Goal: Transaction & Acquisition: Purchase product/service

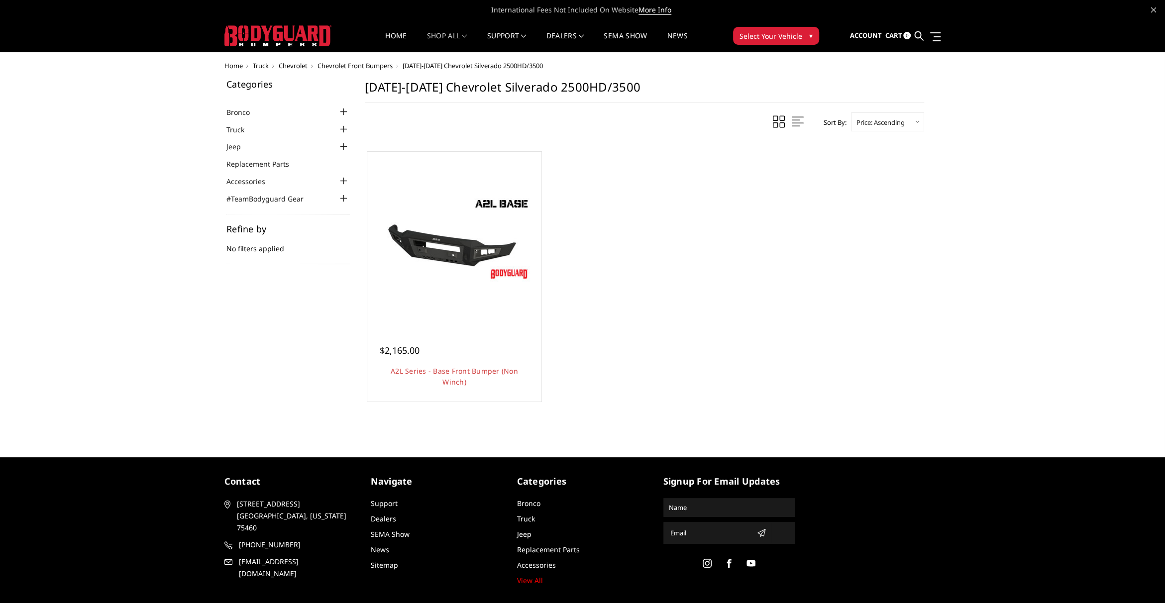
click at [294, 386] on div "Categories Bronco 2021-2025 Bronco Front 2021-2025 Bronco Rear 2021-2025 Bronco…" at bounding box center [582, 256] width 727 height 352
click at [353, 263] on div "Categories Bronco 2021-2025 Bronco Front 2021-2025 Bronco Rear 2021-2025 Bronco…" at bounding box center [582, 256] width 727 height 352
click at [357, 195] on main "2003-2007 Chevrolet Silverado 2500HD/3500 Sort By: Featured Items Newest Items …" at bounding box center [644, 256] width 575 height 352
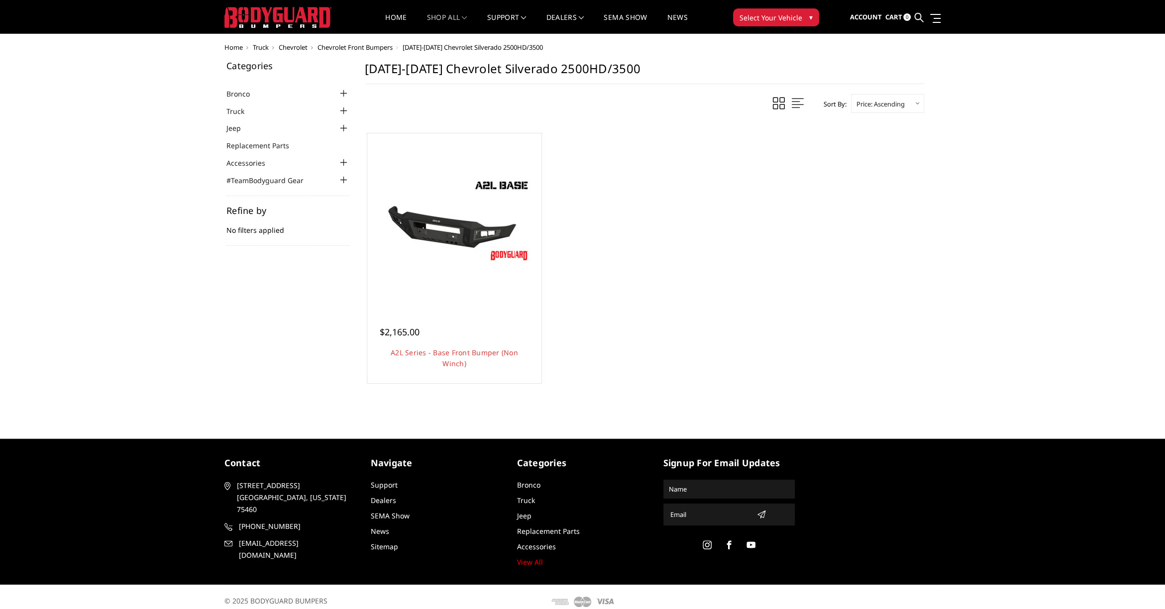
scroll to position [27, 0]
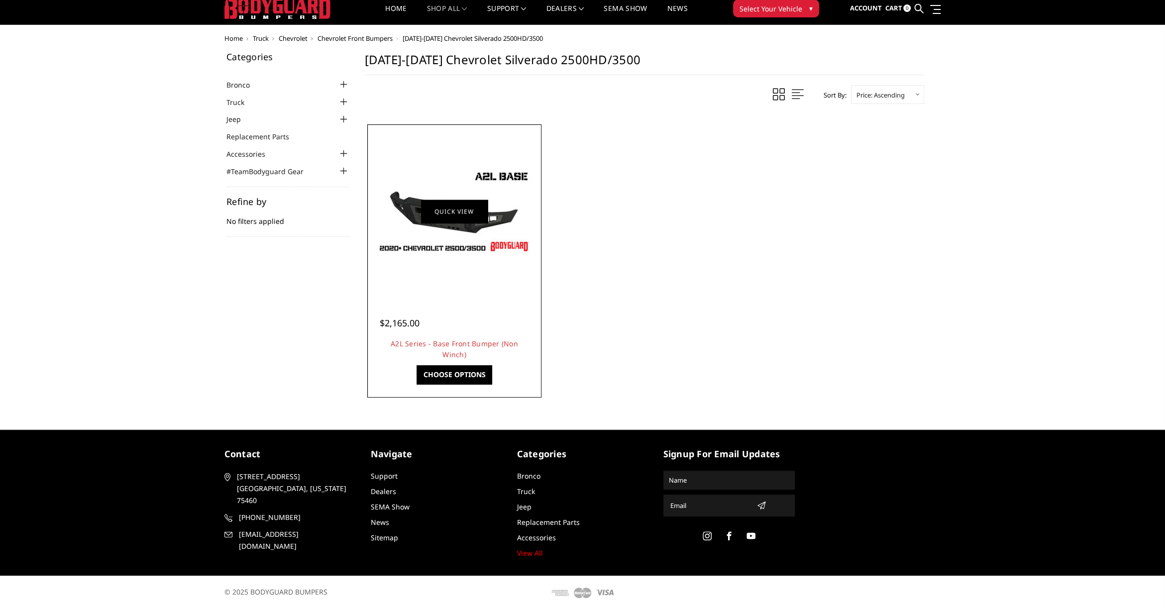
click at [430, 209] on link "Quick view" at bounding box center [454, 211] width 67 height 23
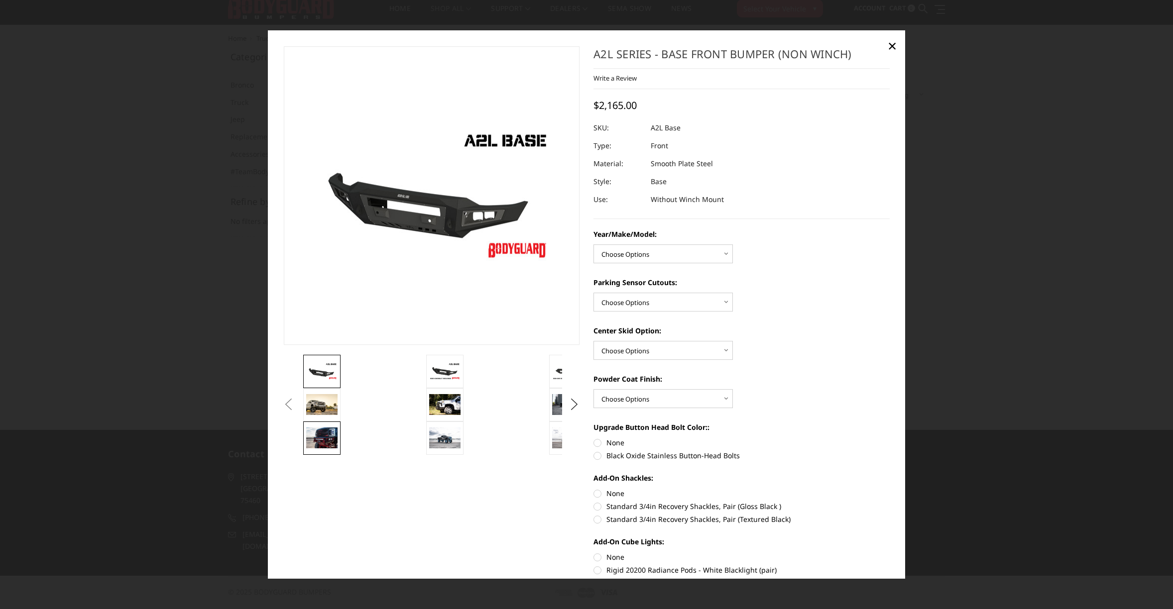
click at [322, 439] on img at bounding box center [321, 438] width 31 height 21
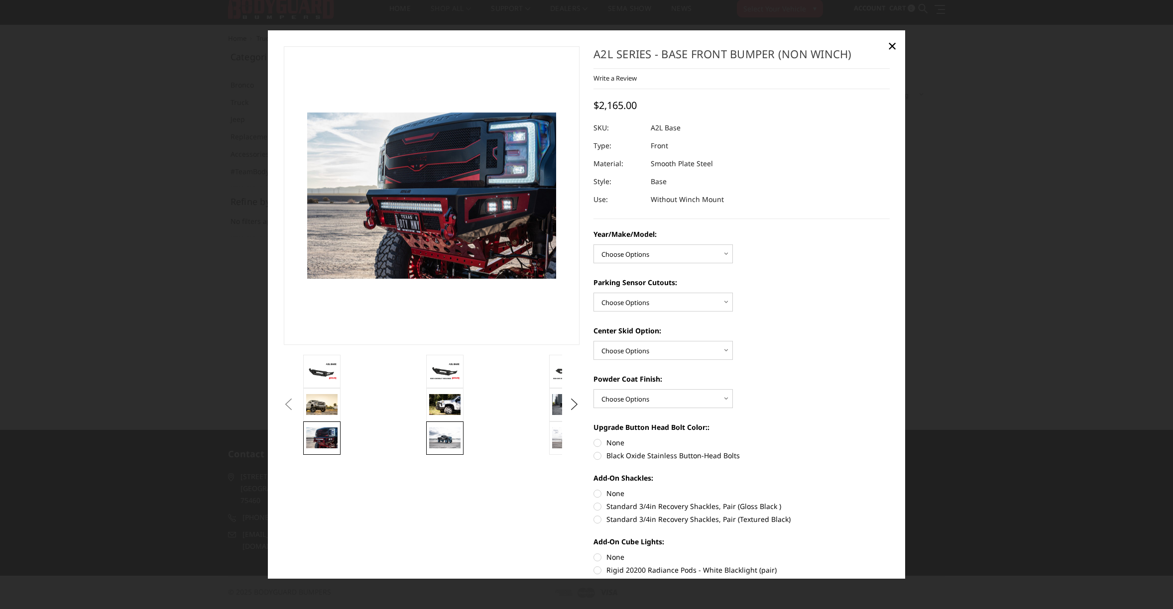
click at [438, 441] on img at bounding box center [444, 438] width 31 height 20
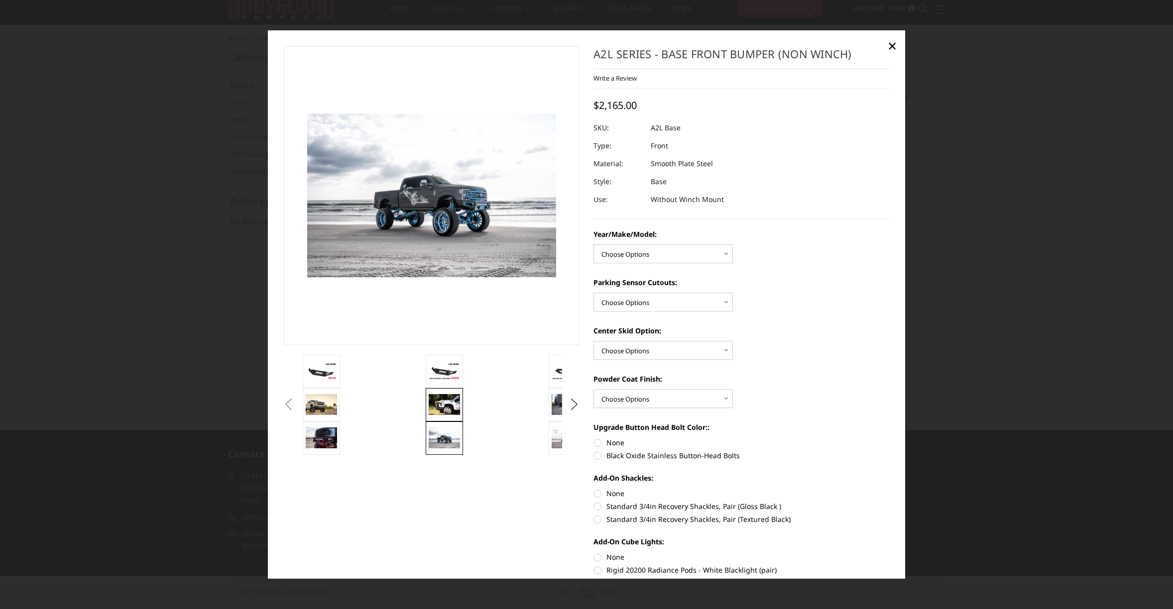
click at [439, 405] on img at bounding box center [444, 404] width 31 height 21
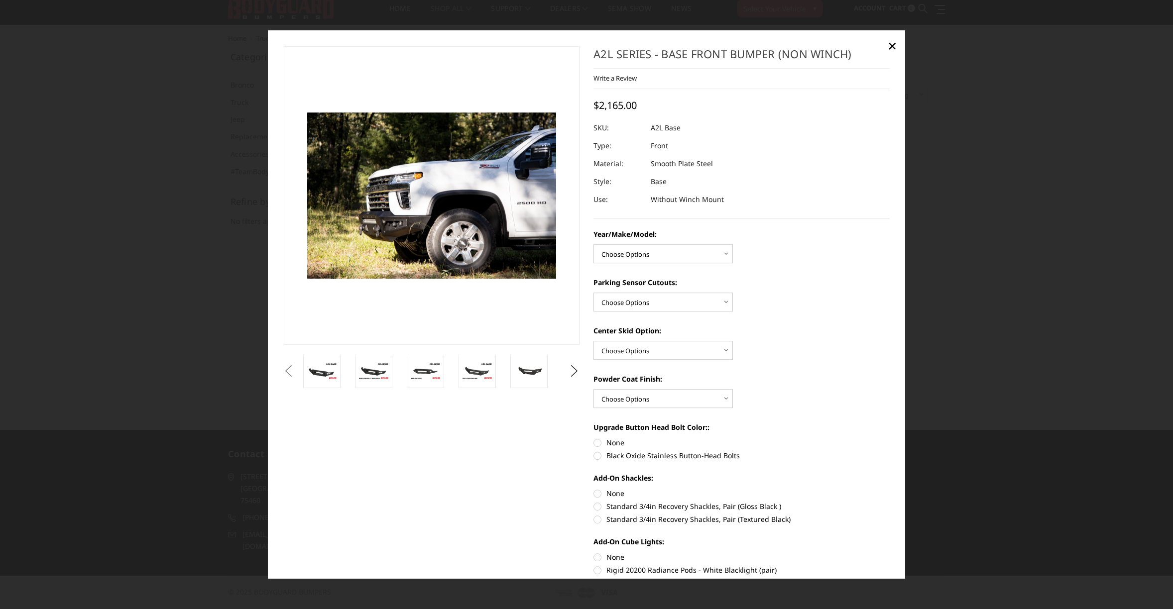
click at [284, 379] on ul "Previous" at bounding box center [431, 371] width 301 height 33
click at [285, 376] on button "Previous" at bounding box center [288, 371] width 15 height 15
click at [289, 375] on button "Previous" at bounding box center [288, 371] width 15 height 15
click at [292, 374] on button "Previous" at bounding box center [288, 371] width 15 height 15
click at [562, 371] on ul "Previous" at bounding box center [431, 371] width 301 height 33
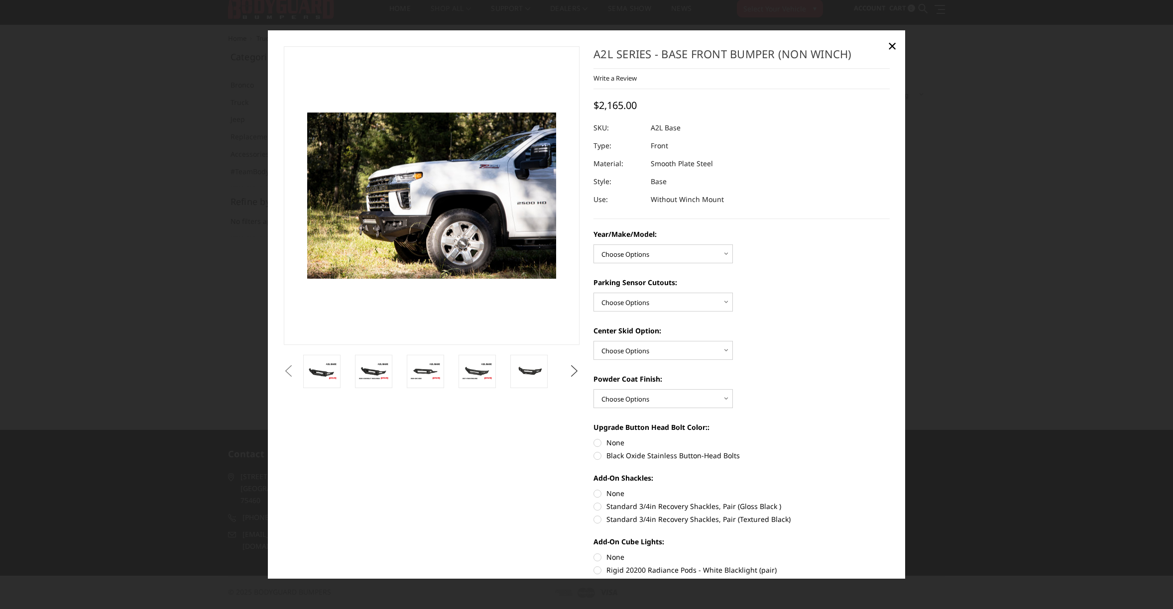
click at [571, 370] on button "Next" at bounding box center [574, 371] width 15 height 15
click at [477, 375] on img at bounding box center [477, 371] width 31 height 21
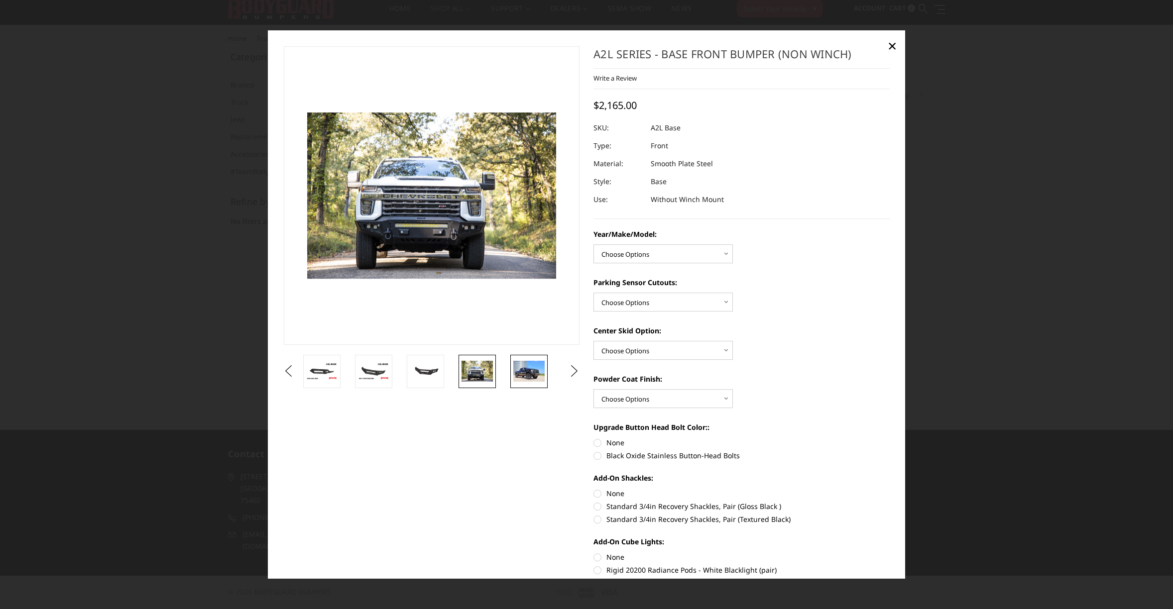
click at [526, 369] on img at bounding box center [528, 371] width 31 height 21
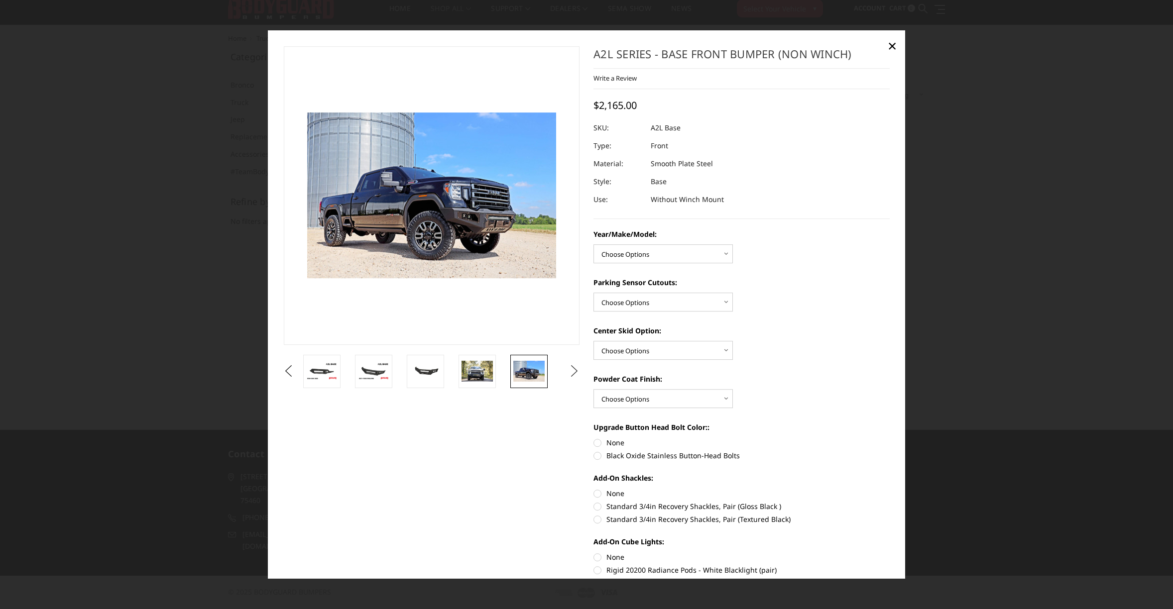
click at [567, 371] on button "Next" at bounding box center [574, 371] width 15 height 15
click at [528, 378] on img at bounding box center [528, 371] width 31 height 20
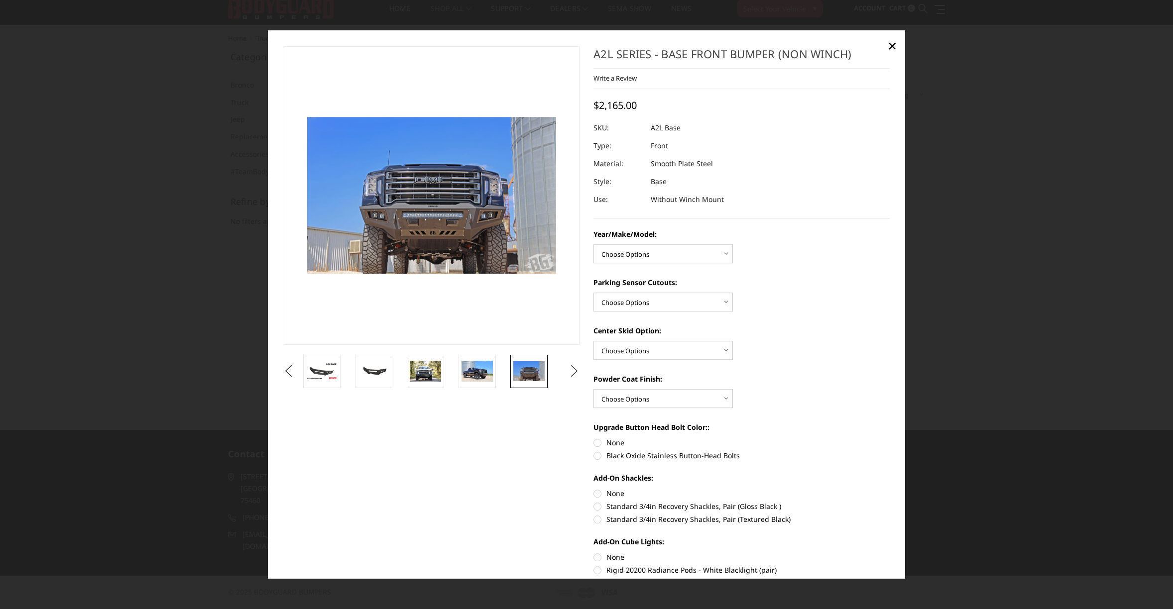
click at [571, 371] on button "Next" at bounding box center [574, 371] width 15 height 15
click at [477, 375] on img at bounding box center [477, 371] width 31 height 21
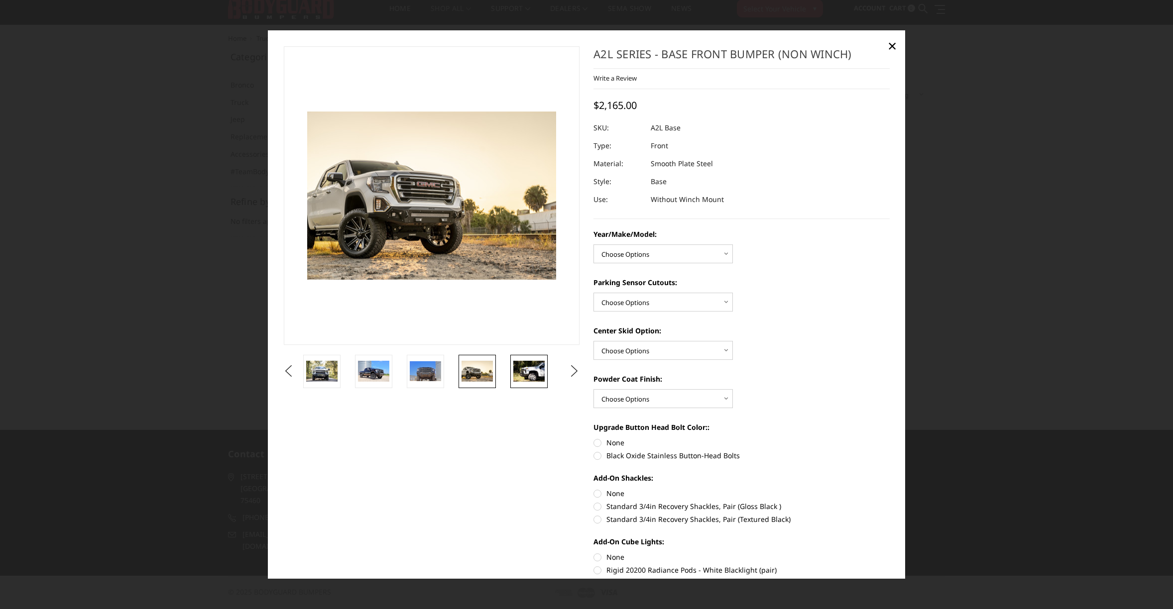
click at [522, 376] on img at bounding box center [528, 371] width 31 height 21
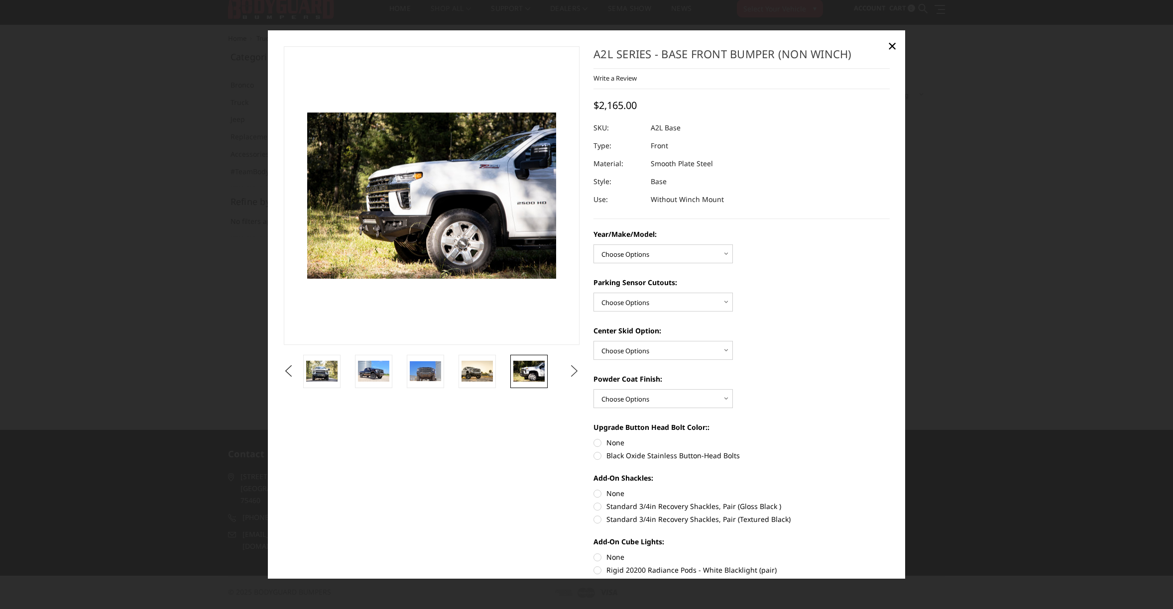
click at [567, 369] on button "Next" at bounding box center [574, 371] width 15 height 15
click at [533, 372] on img at bounding box center [528, 371] width 31 height 21
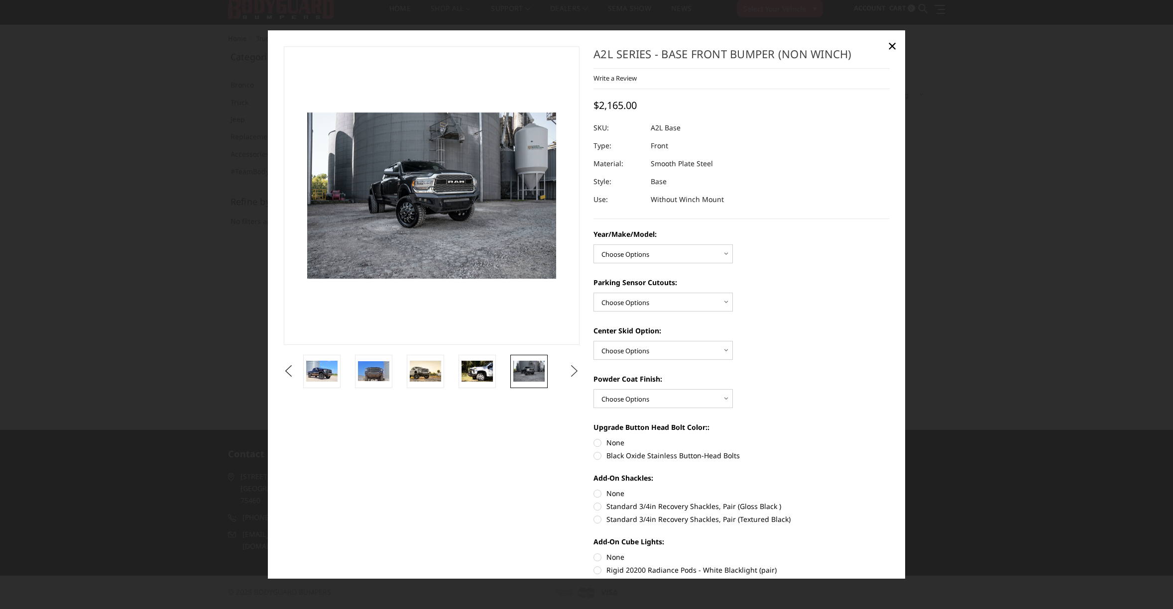
click at [567, 369] on button "Next" at bounding box center [574, 371] width 15 height 15
click at [567, 370] on button "Next" at bounding box center [574, 371] width 15 height 15
click at [484, 375] on img at bounding box center [477, 371] width 31 height 20
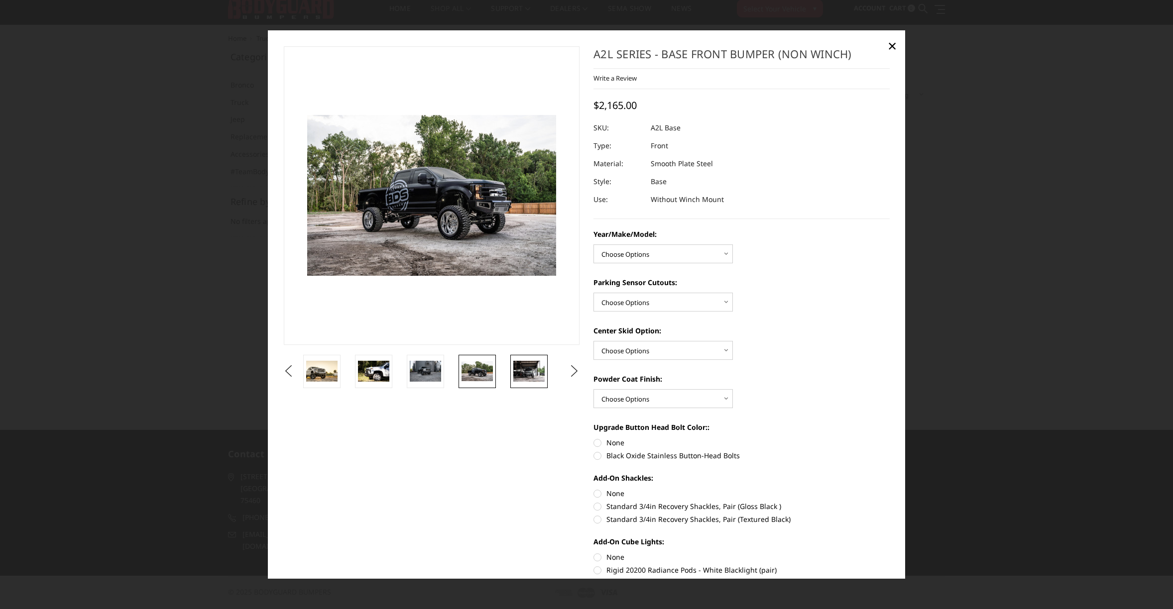
click at [518, 373] on img at bounding box center [528, 371] width 31 height 21
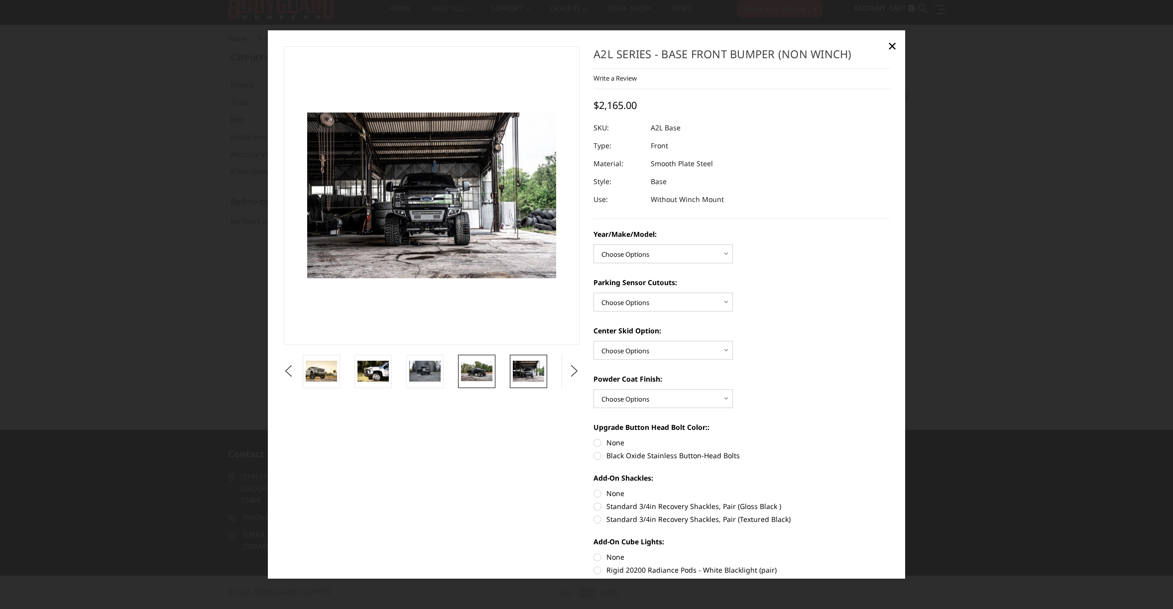
click at [477, 374] on img at bounding box center [476, 371] width 31 height 20
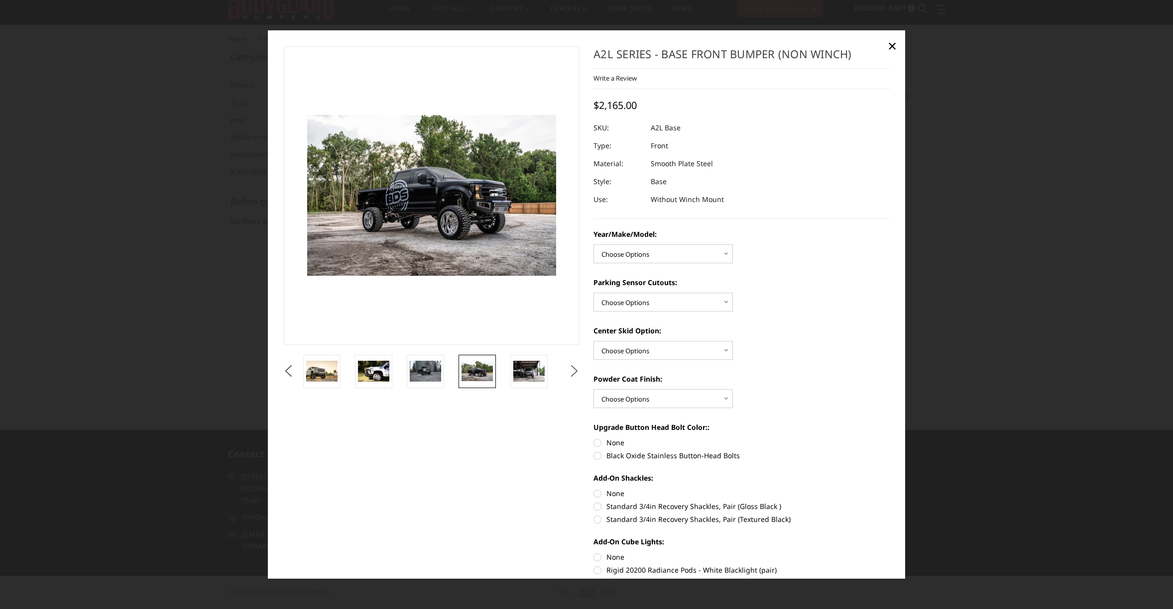
click at [568, 371] on button "Next" at bounding box center [574, 371] width 15 height 15
click at [567, 371] on button "Next" at bounding box center [574, 371] width 15 height 15
click at [567, 369] on button "Next" at bounding box center [574, 371] width 15 height 15
click at [482, 374] on img at bounding box center [477, 370] width 31 height 17
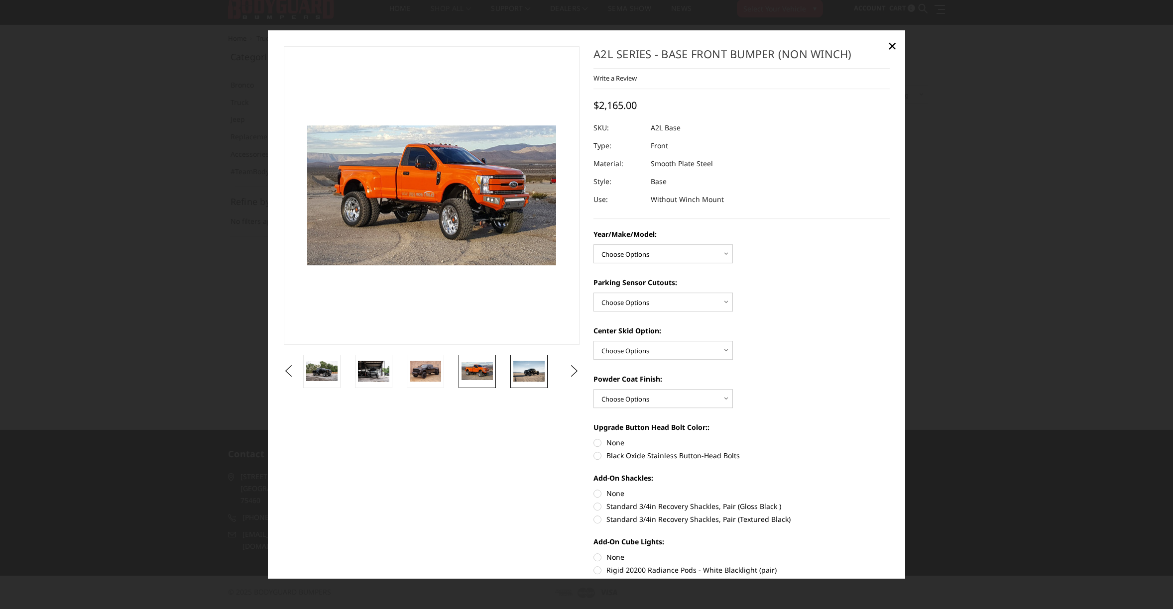
click at [531, 369] on img at bounding box center [528, 371] width 31 height 21
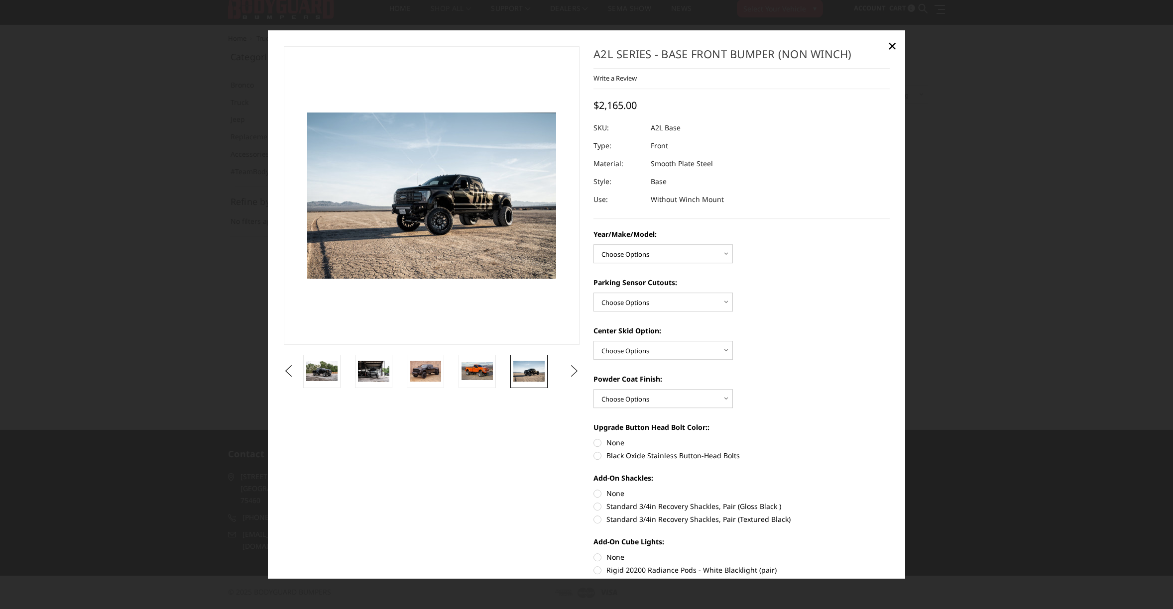
click at [570, 373] on button "Next" at bounding box center [574, 371] width 15 height 15
click at [571, 373] on button "Next" at bounding box center [574, 371] width 15 height 15
click at [570, 374] on button "Next" at bounding box center [574, 371] width 15 height 15
click at [887, 45] on link "×" at bounding box center [892, 46] width 16 height 16
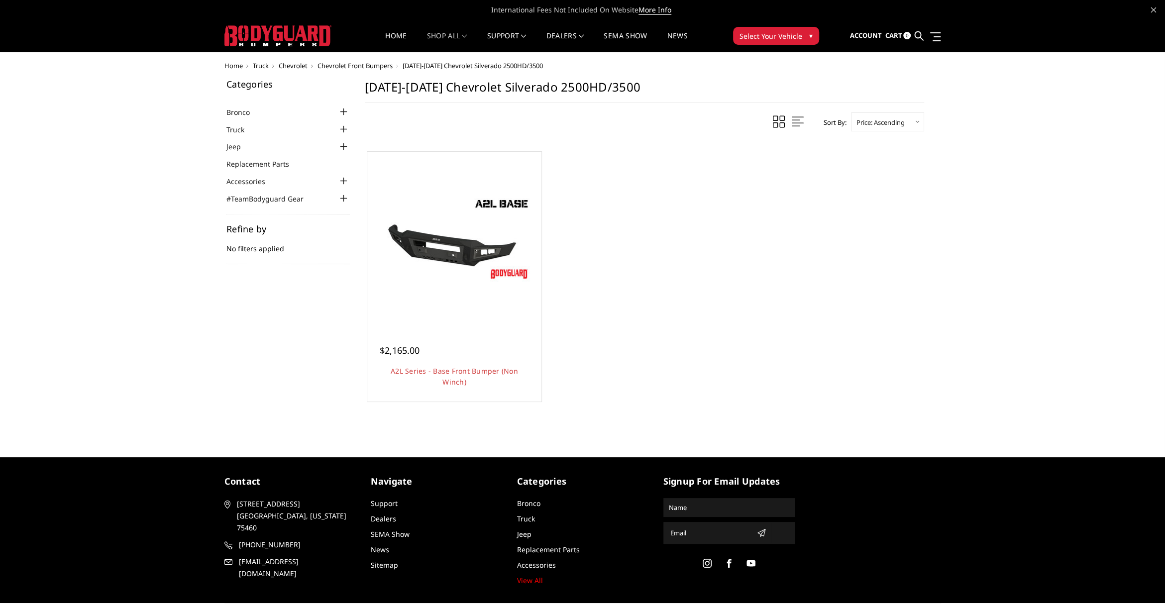
click at [174, 327] on div "Home Truck Chevrolet Chevrolet Front Bumpers 2003-2007 Chevrolet Silverado 2500…" at bounding box center [582, 247] width 1165 height 370
click at [342, 126] on div at bounding box center [344, 129] width 12 height 12
click at [341, 142] on div at bounding box center [344, 145] width 12 height 12
click at [342, 160] on div at bounding box center [344, 159] width 12 height 12
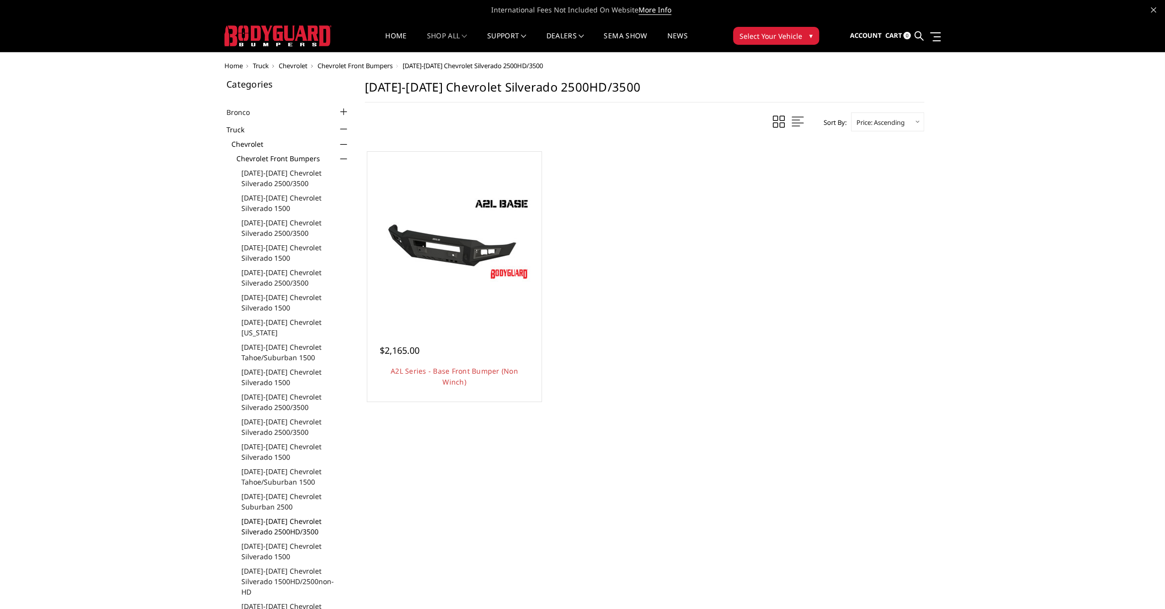
click at [254, 522] on link "[DATE]-[DATE] Chevrolet Silverado 2500HD/3500" at bounding box center [295, 526] width 109 height 21
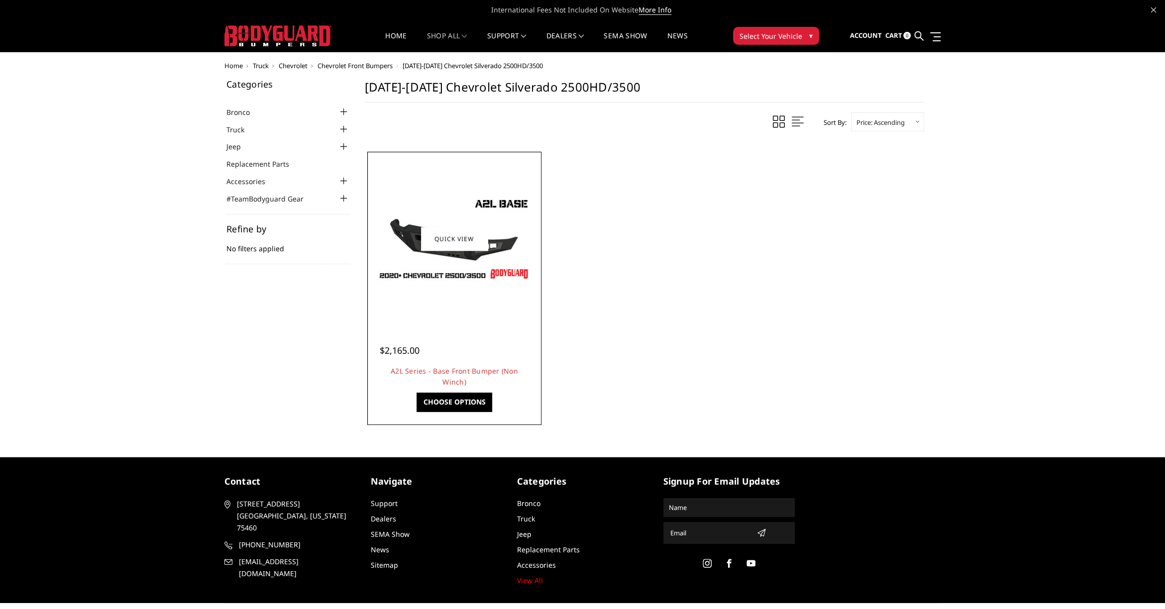
click at [470, 288] on div at bounding box center [454, 238] width 169 height 169
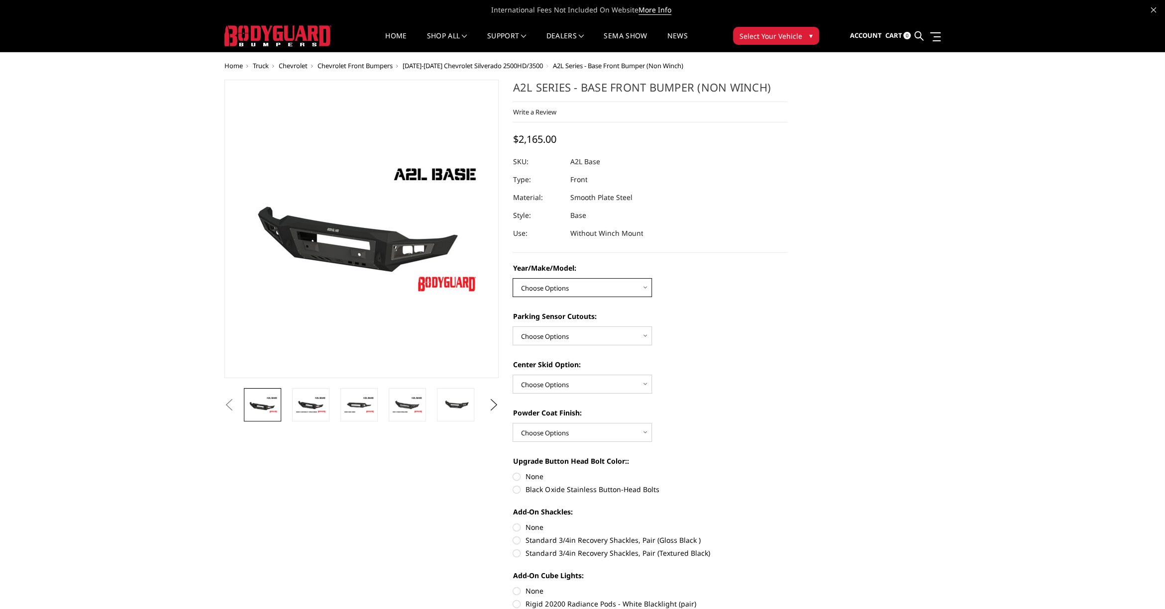
click at [647, 285] on select "Choose Options Chevrolet 15-19 2500/3500 Chevrolet 19-21 1500 Chevrolet 15-20 C…" at bounding box center [582, 287] width 139 height 19
select select "4333"
click at [513, 278] on select "Choose Options Chevrolet 15-19 2500/3500 Chevrolet 19-21 1500 Chevrolet 15-20 C…" at bounding box center [582, 287] width 139 height 19
click at [607, 336] on select "Choose Options Yes - With Parking Sensor Cutouts No - Without Parking Sensor Cu…" at bounding box center [582, 336] width 139 height 19
select select "4329"
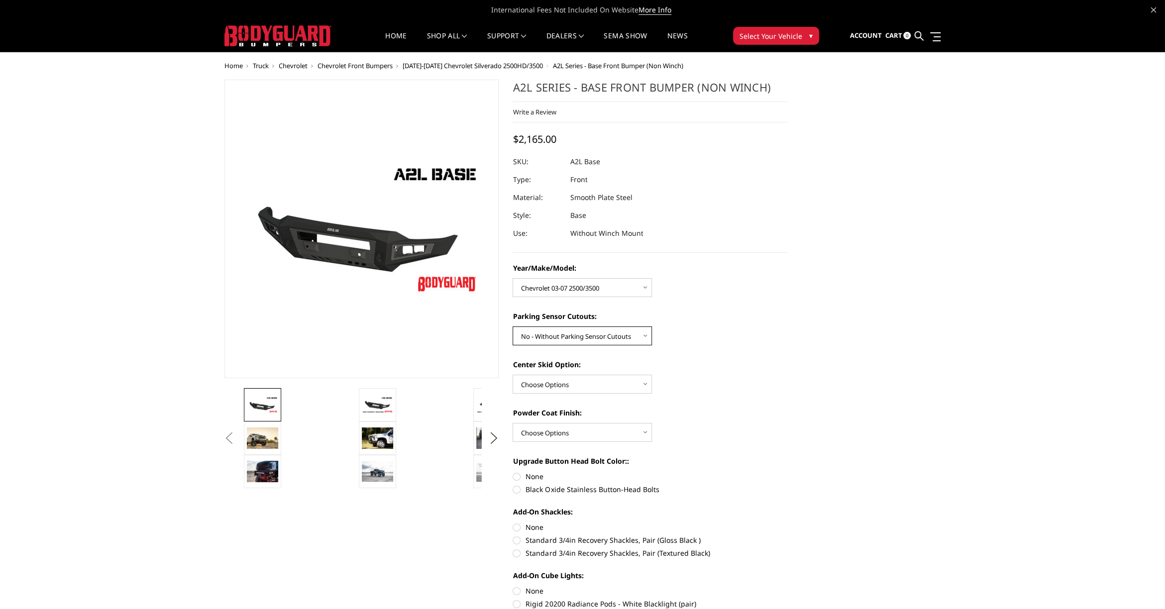
click at [513, 327] on select "Choose Options Yes - With Parking Sensor Cutouts No - Without Parking Sensor Cu…" at bounding box center [582, 336] width 139 height 19
click at [613, 386] on select "Choose Options Single Light Bar Cutout" at bounding box center [582, 384] width 139 height 19
select select "4304"
click at [513, 375] on select "Choose Options Single Light Bar Cutout" at bounding box center [582, 384] width 139 height 19
click at [596, 434] on select "Choose Options Bare metal (included) Texture Black Powder Coat" at bounding box center [582, 432] width 139 height 19
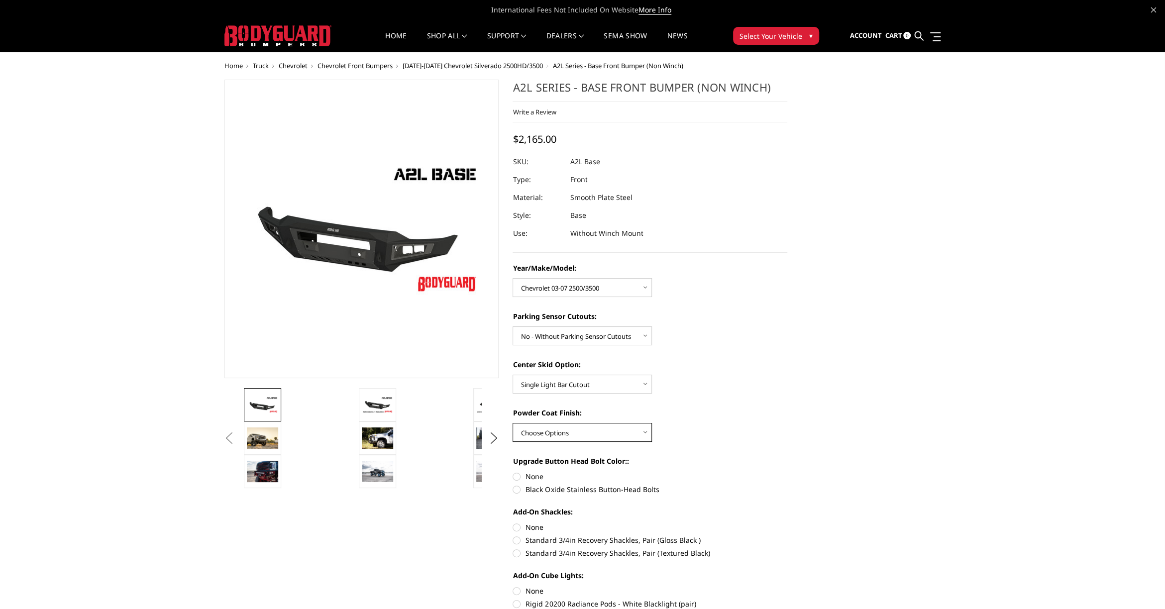
select select "4285"
click at [513, 423] on select "Choose Options Bare metal (included) Texture Black Powder Coat" at bounding box center [582, 432] width 139 height 19
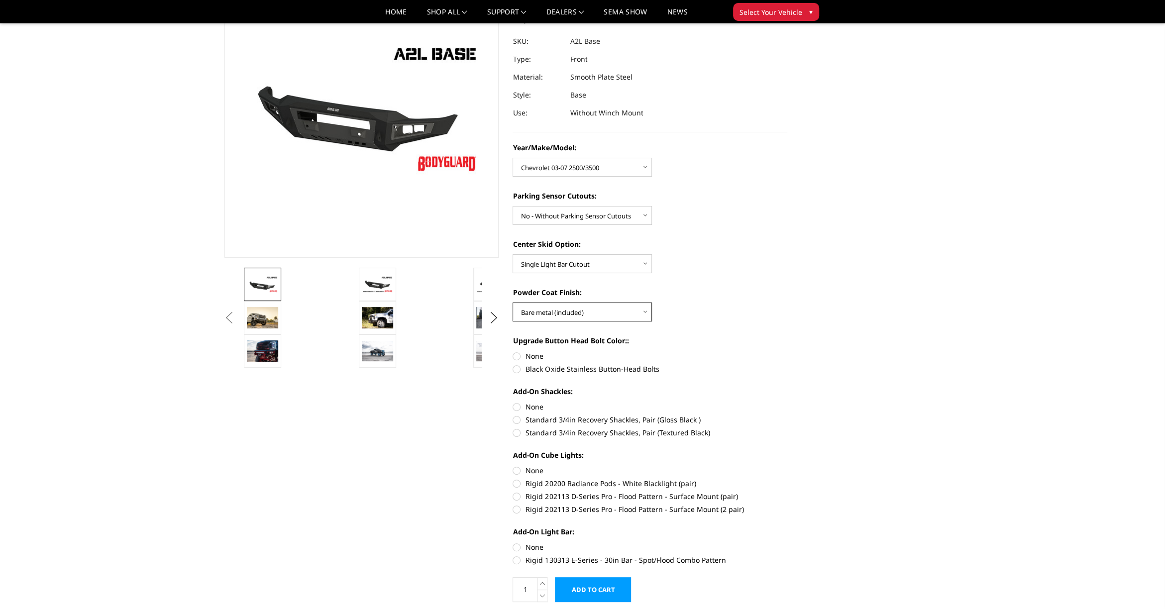
scroll to position [149, 0]
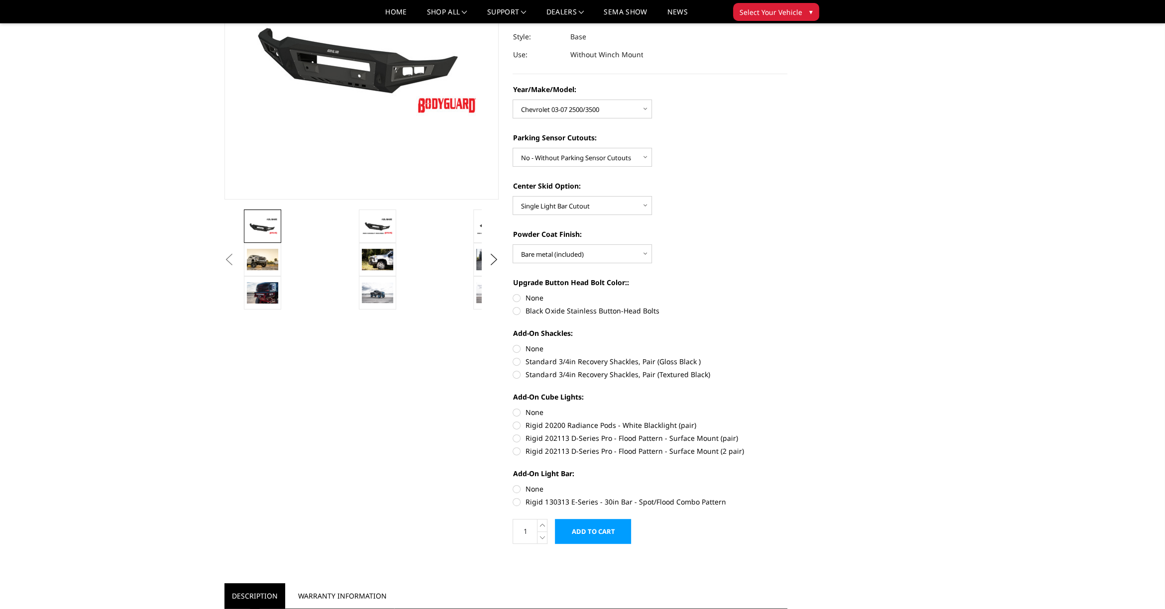
click at [517, 296] on label "None" at bounding box center [650, 298] width 275 height 10
click at [513, 293] on input "None" at bounding box center [513, 293] width 0 height 0
radio input "true"
click at [519, 350] on label "None" at bounding box center [650, 349] width 275 height 10
click at [513, 344] on input "None" at bounding box center [513, 344] width 0 height 0
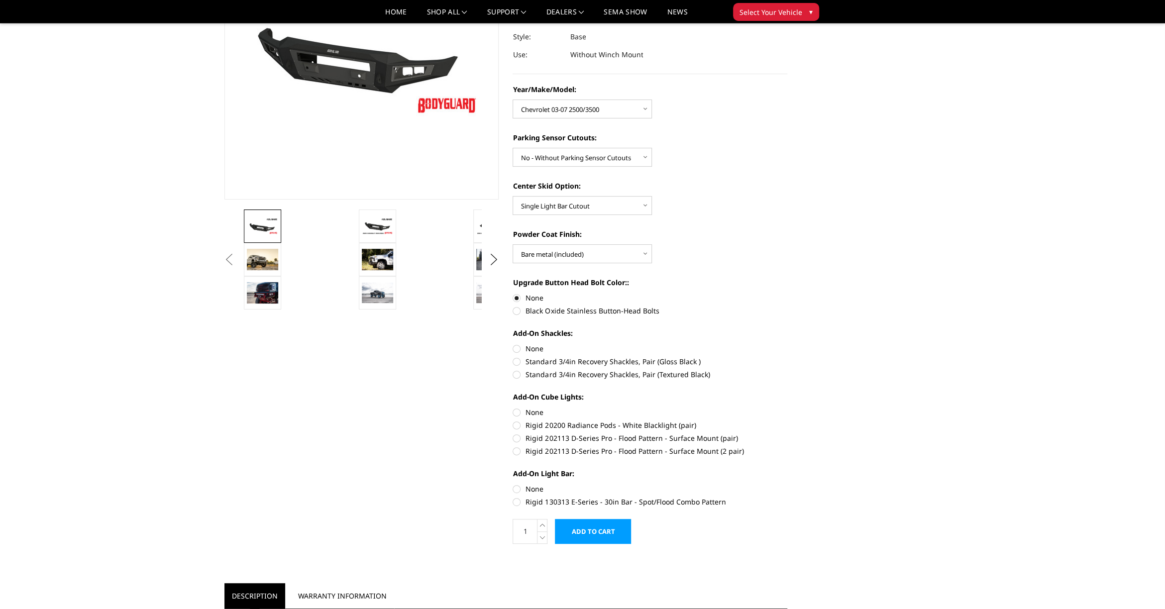
radio input "true"
click at [516, 409] on label "None" at bounding box center [650, 412] width 275 height 10
click at [513, 408] on input "None" at bounding box center [513, 407] width 0 height 0
radio input "true"
click at [514, 492] on label "None" at bounding box center [650, 489] width 275 height 10
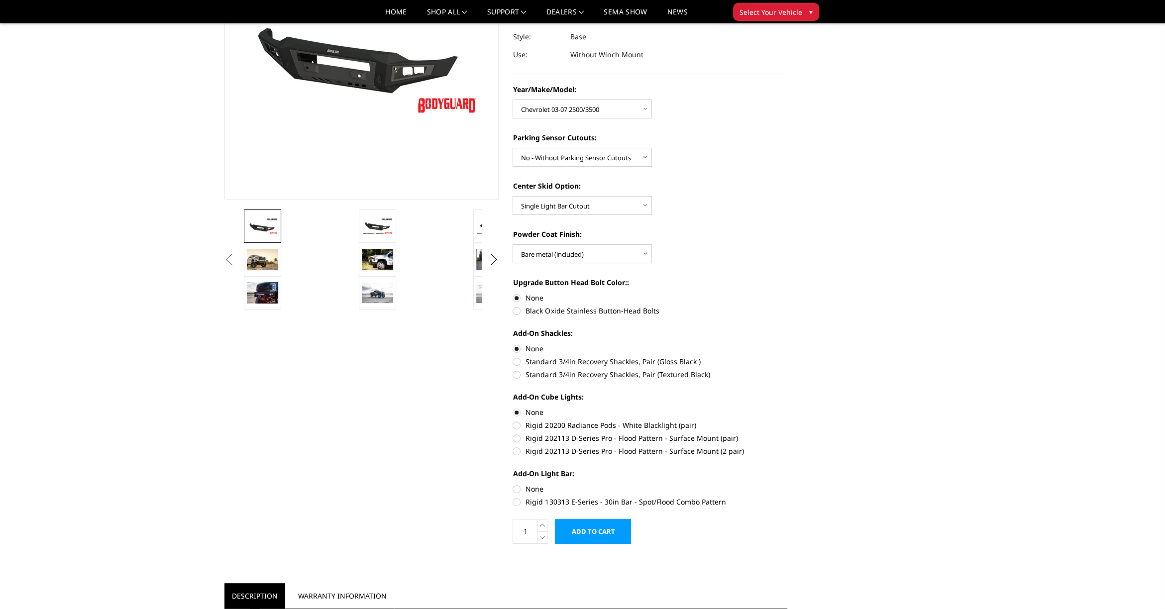
click at [513, 484] on input "None" at bounding box center [513, 484] width 0 height 0
radio input "true"
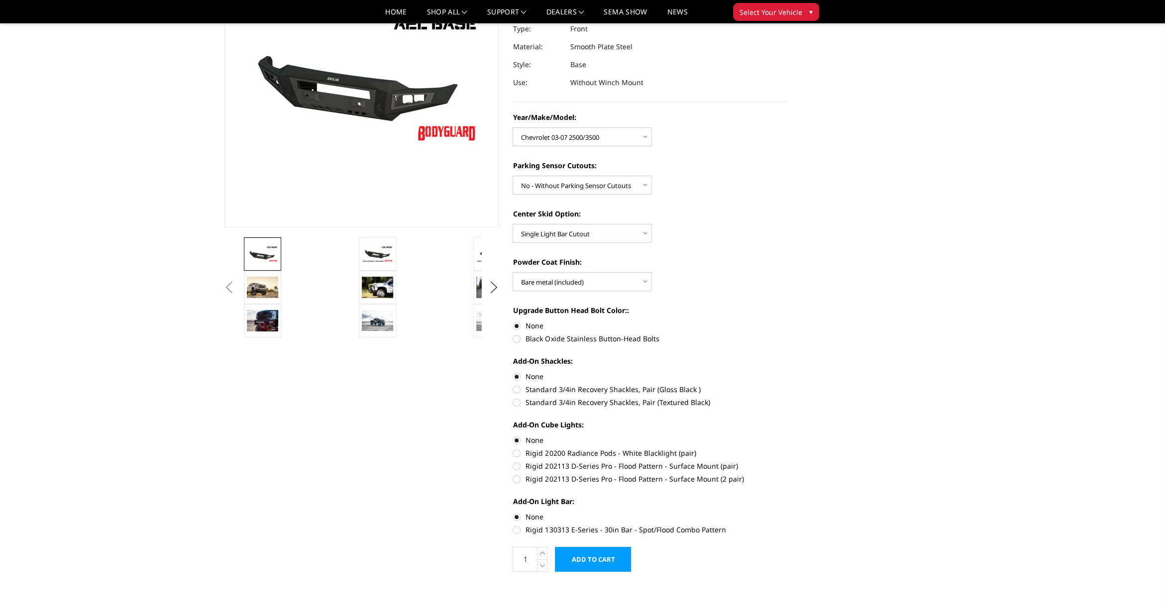
scroll to position [100, 0]
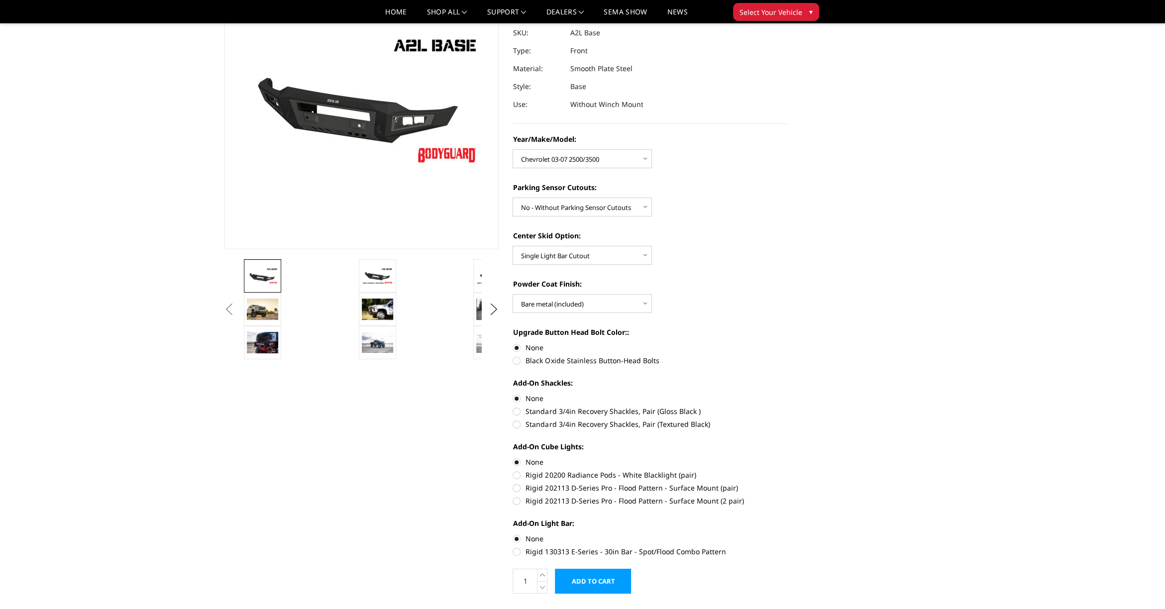
click at [237, 315] on button "Previous" at bounding box center [229, 309] width 15 height 15
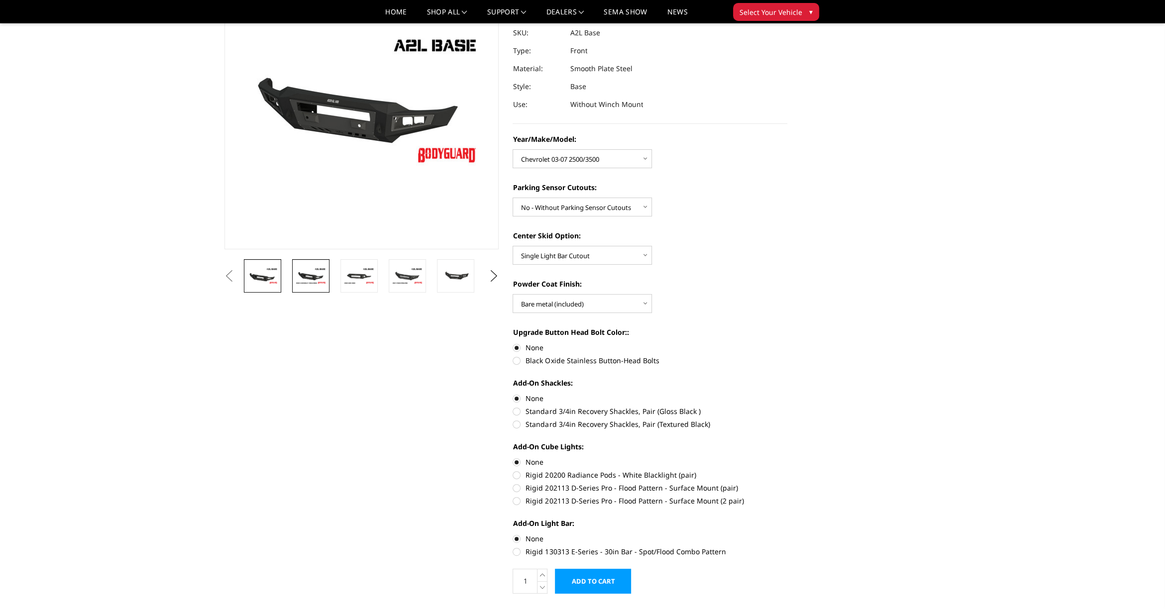
click at [308, 284] on img at bounding box center [310, 275] width 31 height 17
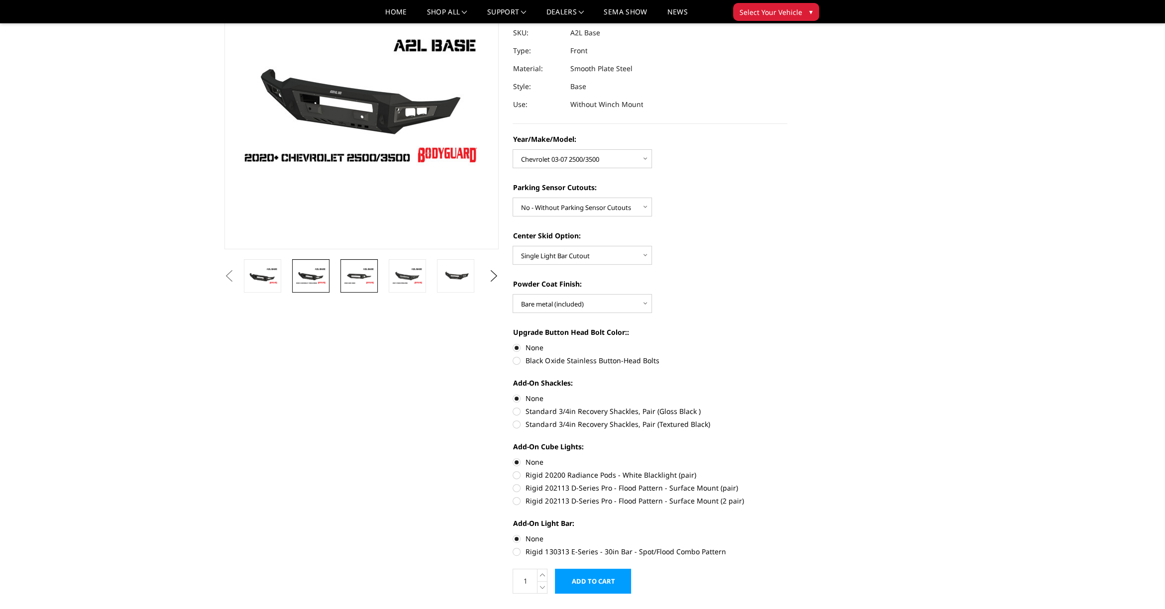
click at [364, 272] on img at bounding box center [359, 275] width 31 height 17
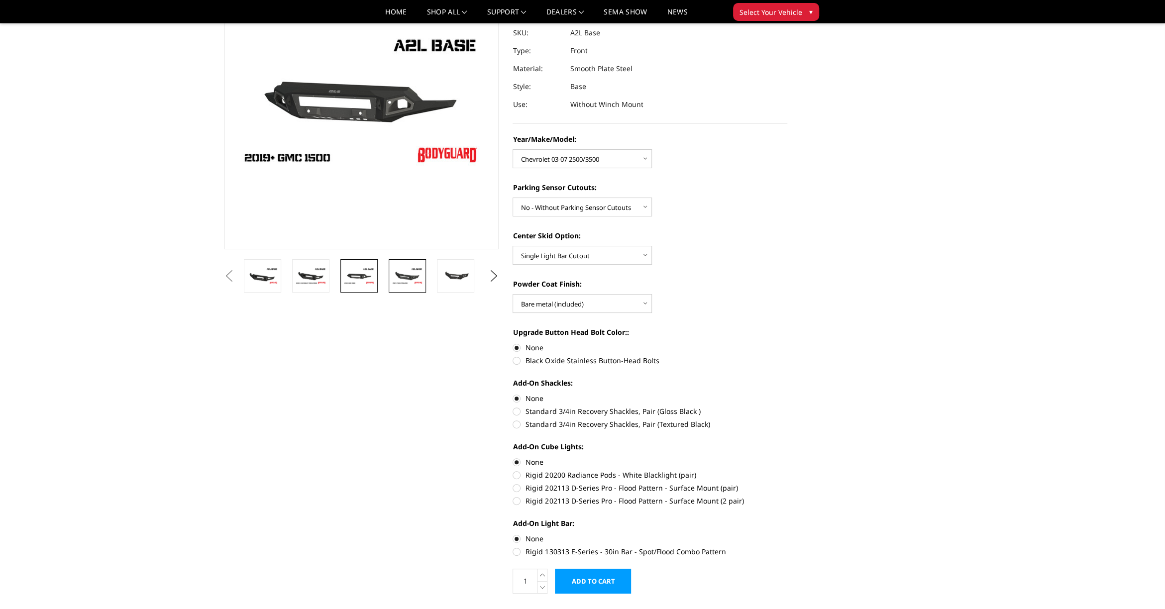
click at [401, 278] on img at bounding box center [407, 275] width 31 height 17
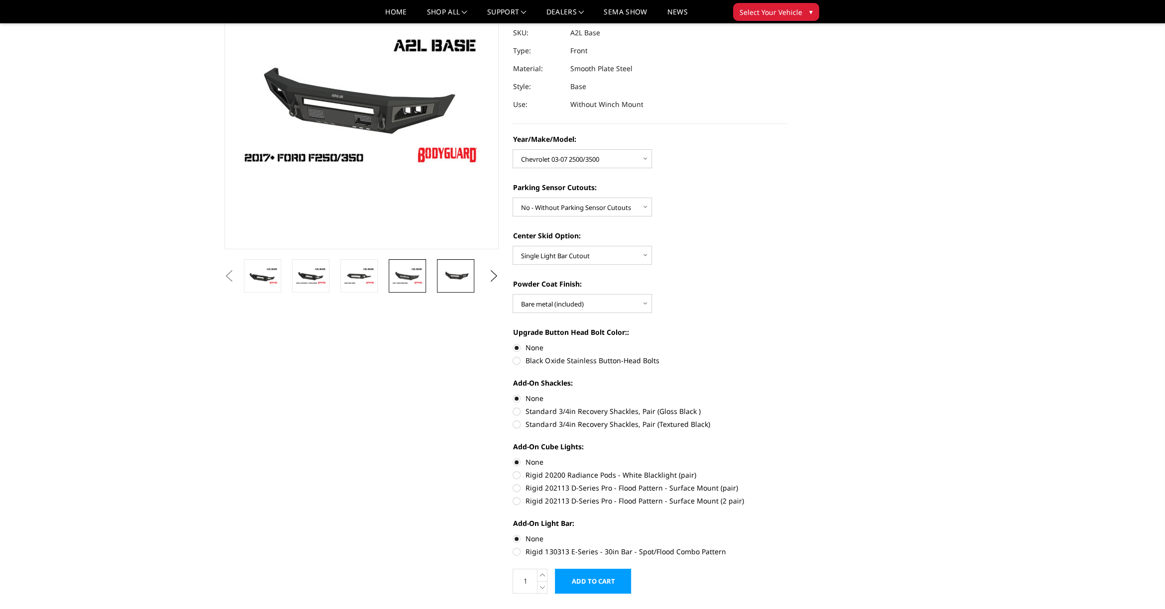
click at [448, 282] on img at bounding box center [455, 276] width 31 height 14
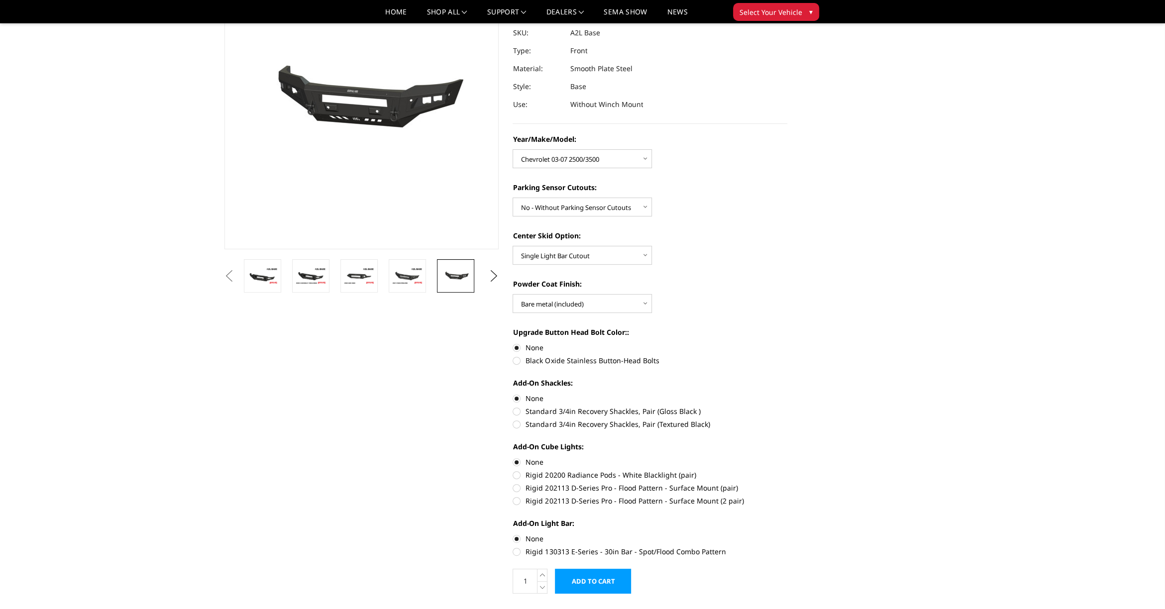
scroll to position [111, 0]
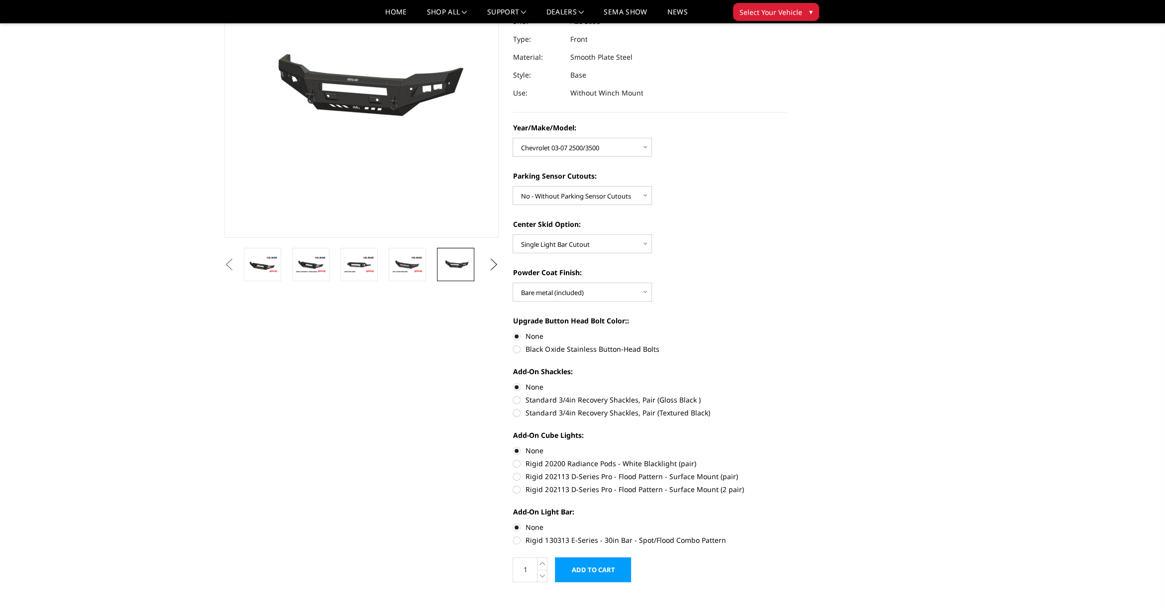
click at [490, 261] on button "Next" at bounding box center [493, 264] width 15 height 15
click at [487, 264] on button "Next" at bounding box center [493, 264] width 15 height 15
click at [401, 269] on img at bounding box center [407, 264] width 31 height 21
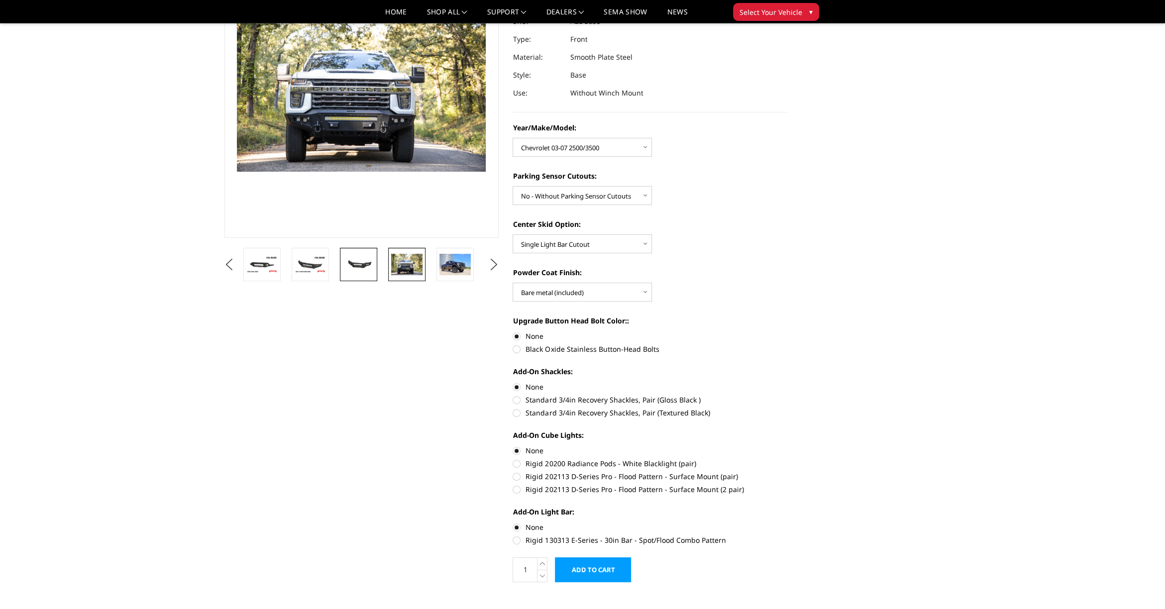
click at [370, 262] on img at bounding box center [358, 264] width 31 height 14
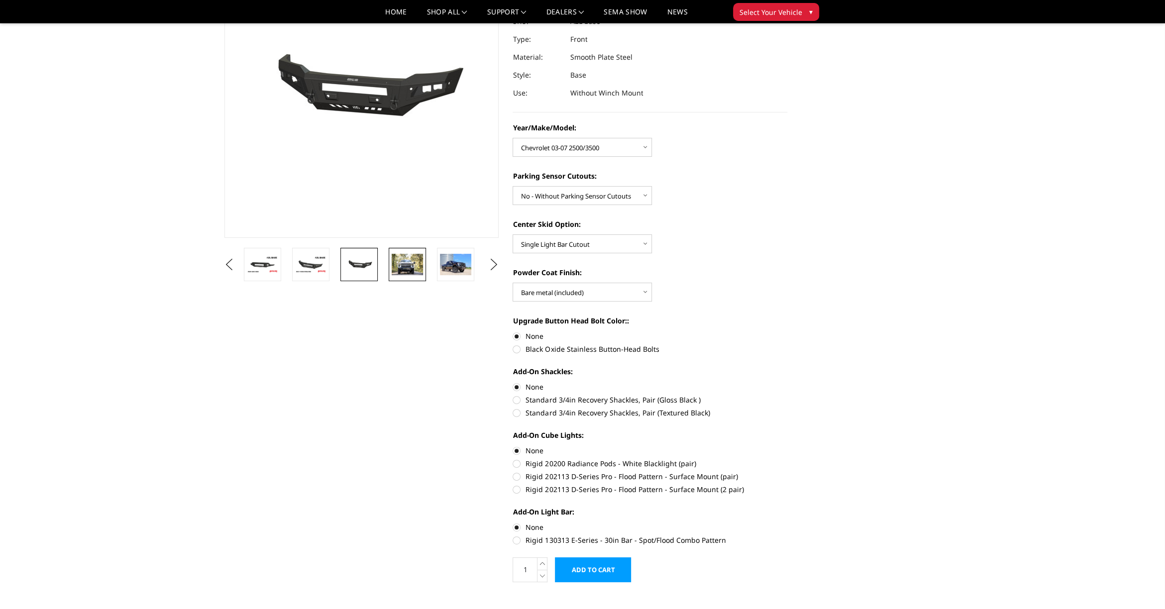
click at [408, 273] on img at bounding box center [407, 264] width 31 height 21
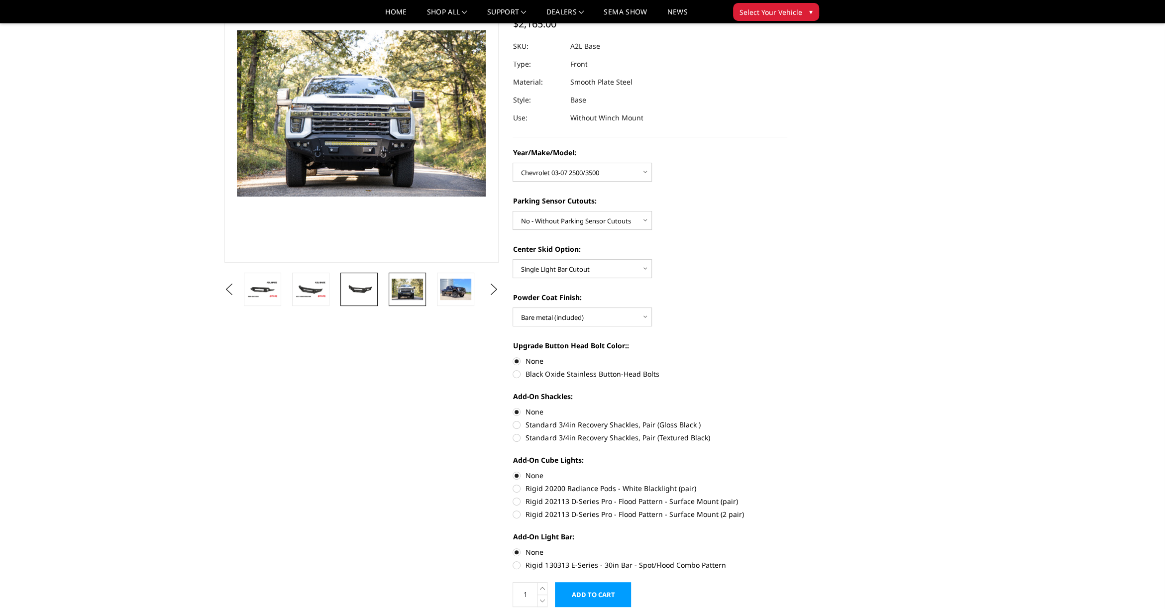
click at [366, 285] on img at bounding box center [359, 289] width 31 height 14
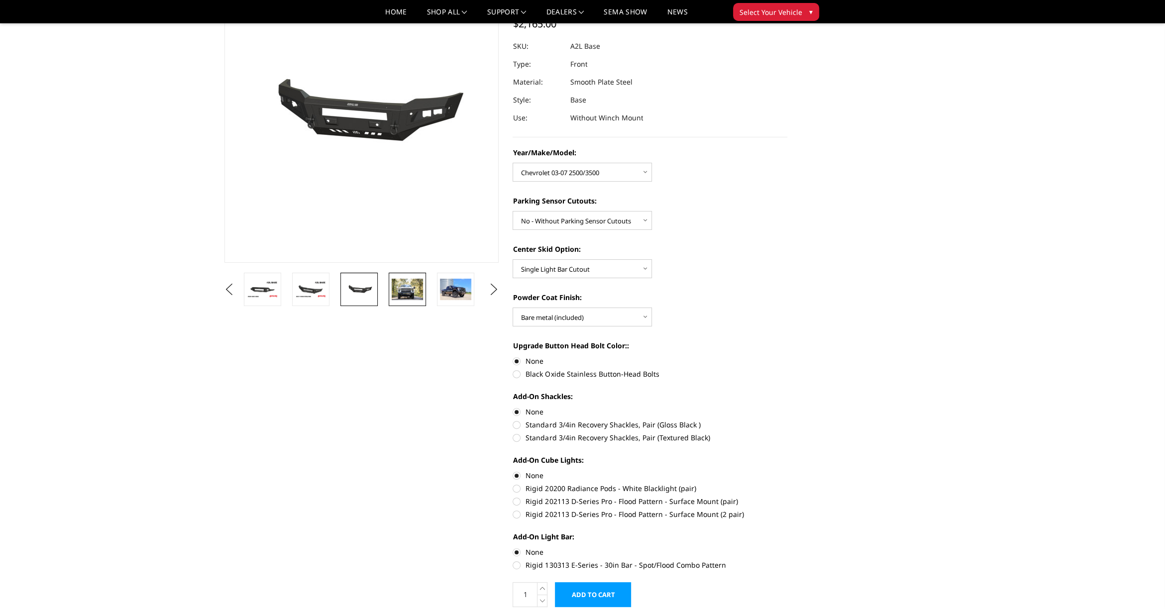
click at [416, 287] on img at bounding box center [407, 289] width 31 height 21
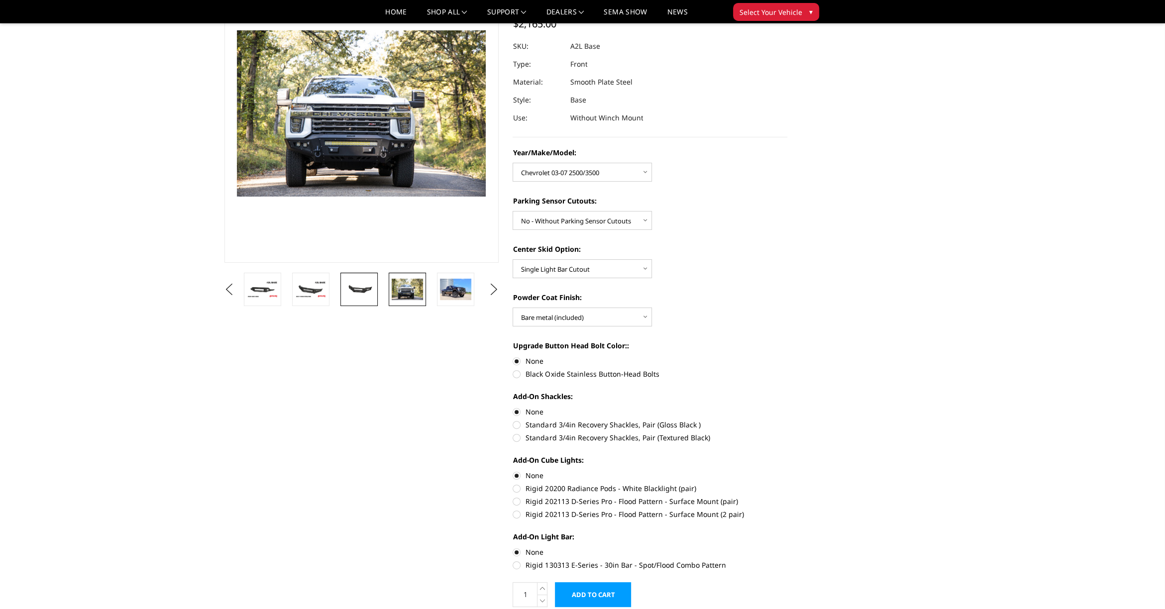
click at [349, 293] on img at bounding box center [359, 289] width 31 height 14
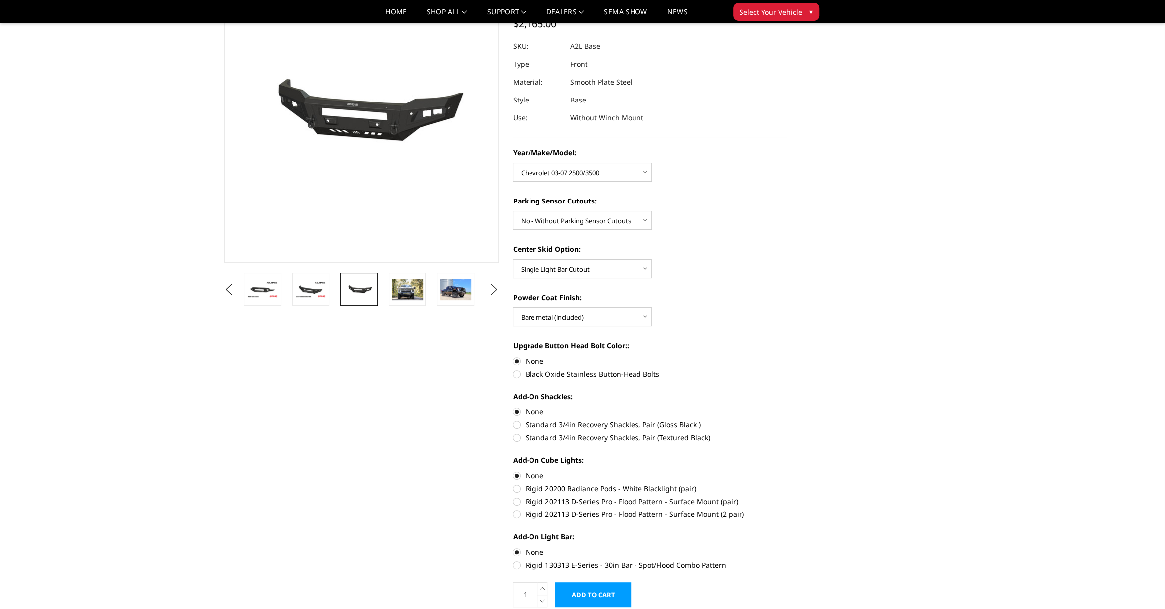
drag, startPoint x: 447, startPoint y: 290, endPoint x: 490, endPoint y: 293, distance: 43.5
click at [451, 292] on img at bounding box center [455, 289] width 31 height 21
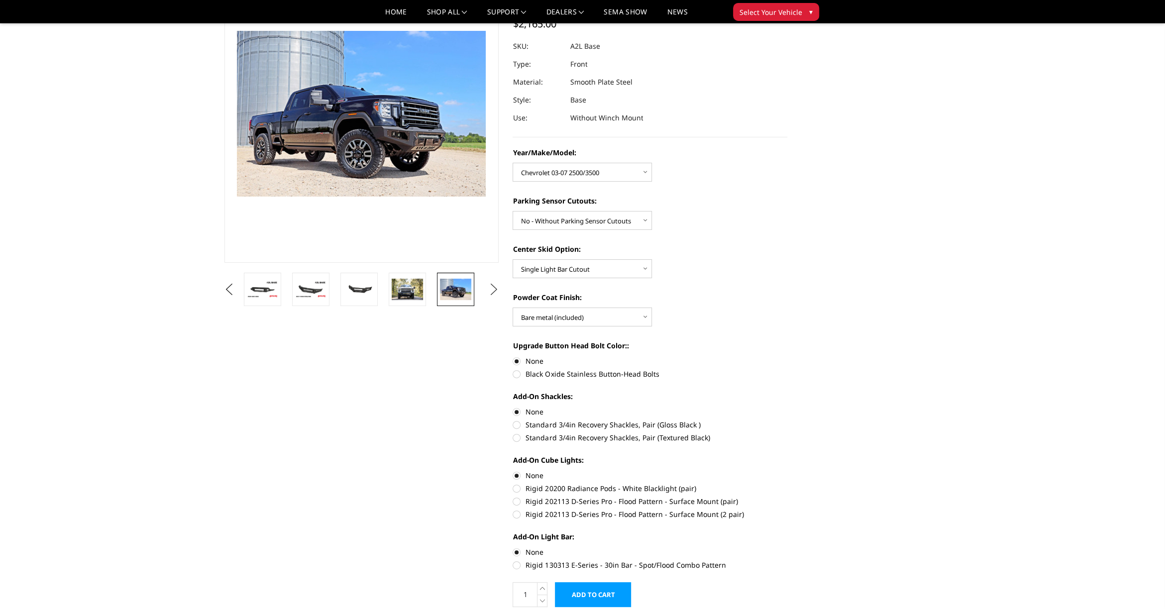
click at [486, 284] on ul "Previous" at bounding box center [362, 289] width 280 height 33
click at [494, 293] on button "Next" at bounding box center [493, 289] width 15 height 15
click at [488, 287] on button "Next" at bounding box center [493, 289] width 15 height 15
click at [489, 289] on button "Next" at bounding box center [493, 289] width 15 height 15
click at [487, 289] on button "Next" at bounding box center [493, 289] width 15 height 15
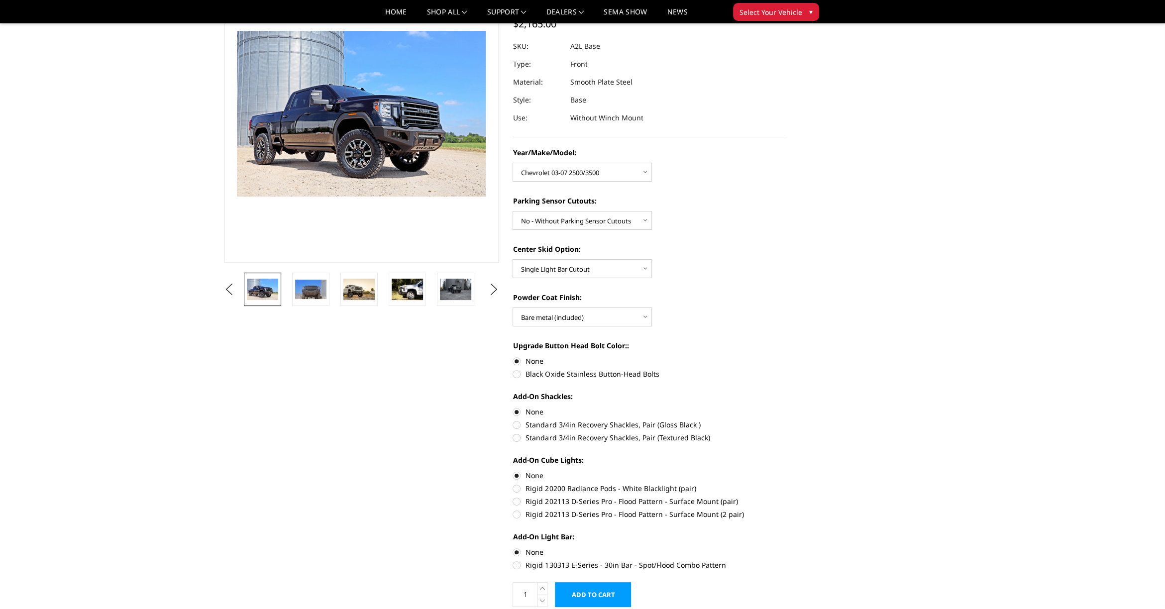
click at [483, 285] on ul "Previous" at bounding box center [362, 289] width 280 height 33
click at [490, 289] on button "Next" at bounding box center [493, 289] width 15 height 15
click at [457, 299] on img at bounding box center [455, 289] width 31 height 20
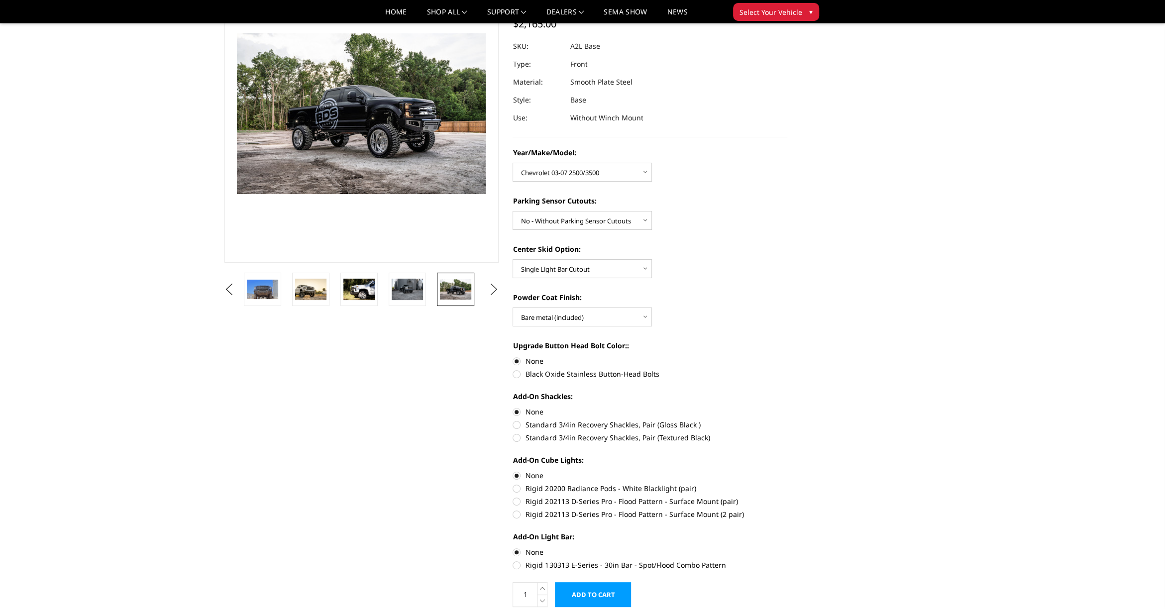
click at [491, 292] on button "Next" at bounding box center [493, 289] width 15 height 15
click at [465, 296] on img at bounding box center [455, 289] width 31 height 21
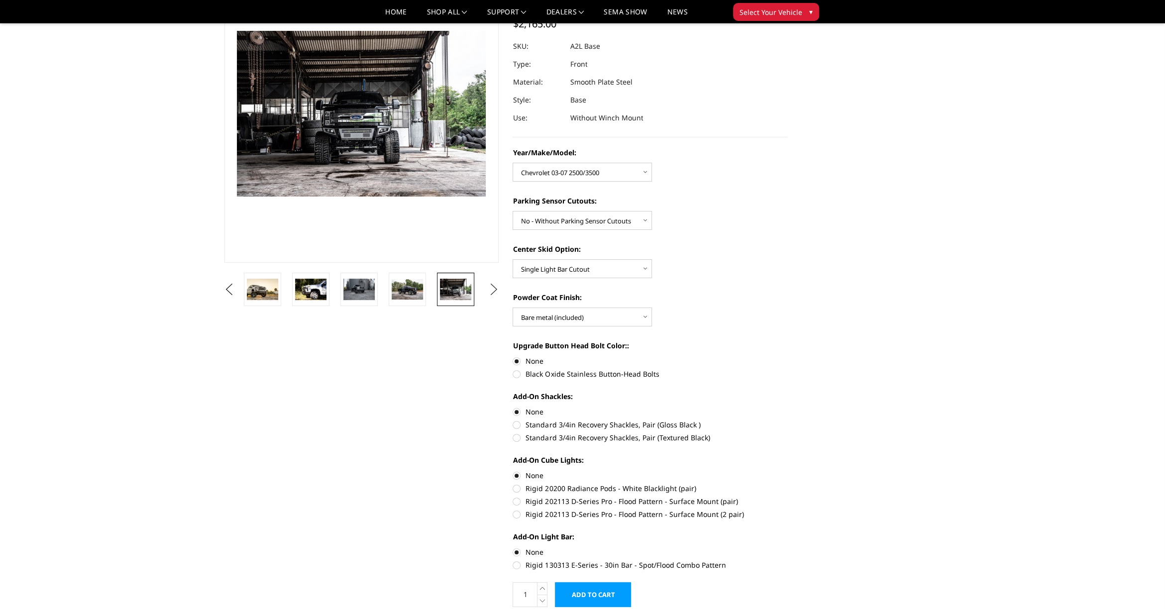
click at [488, 285] on button "Next" at bounding box center [493, 289] width 15 height 15
drag, startPoint x: 460, startPoint y: 295, endPoint x: 484, endPoint y: 293, distance: 24.5
click at [461, 295] on img at bounding box center [455, 289] width 31 height 21
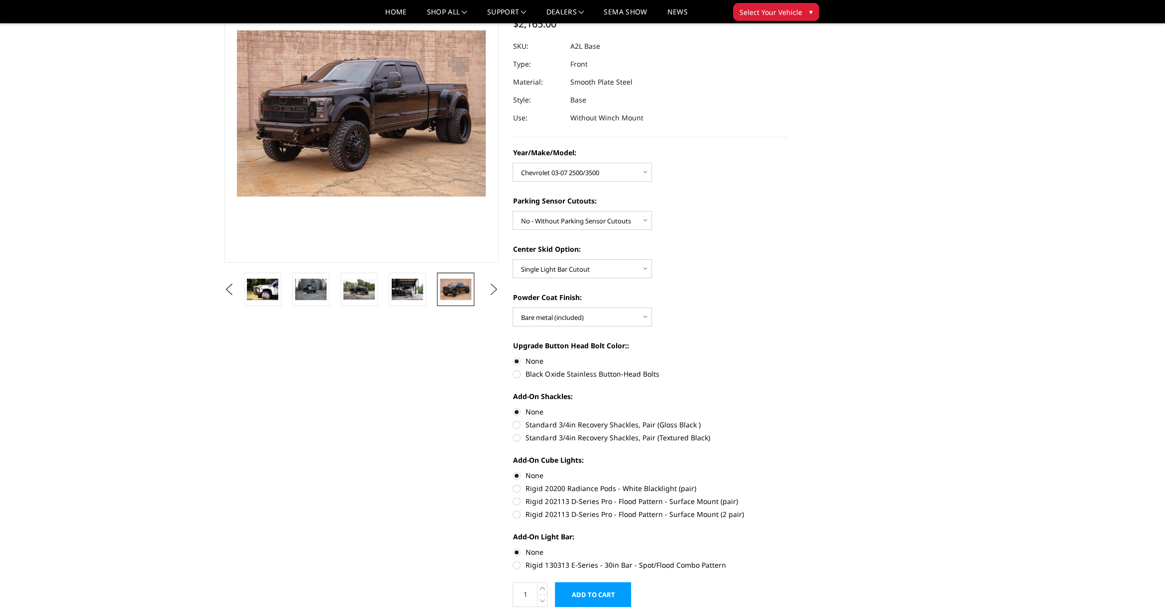
scroll to position [86, 0]
click at [495, 289] on button "Next" at bounding box center [493, 290] width 15 height 15
click at [449, 297] on img at bounding box center [455, 289] width 31 height 17
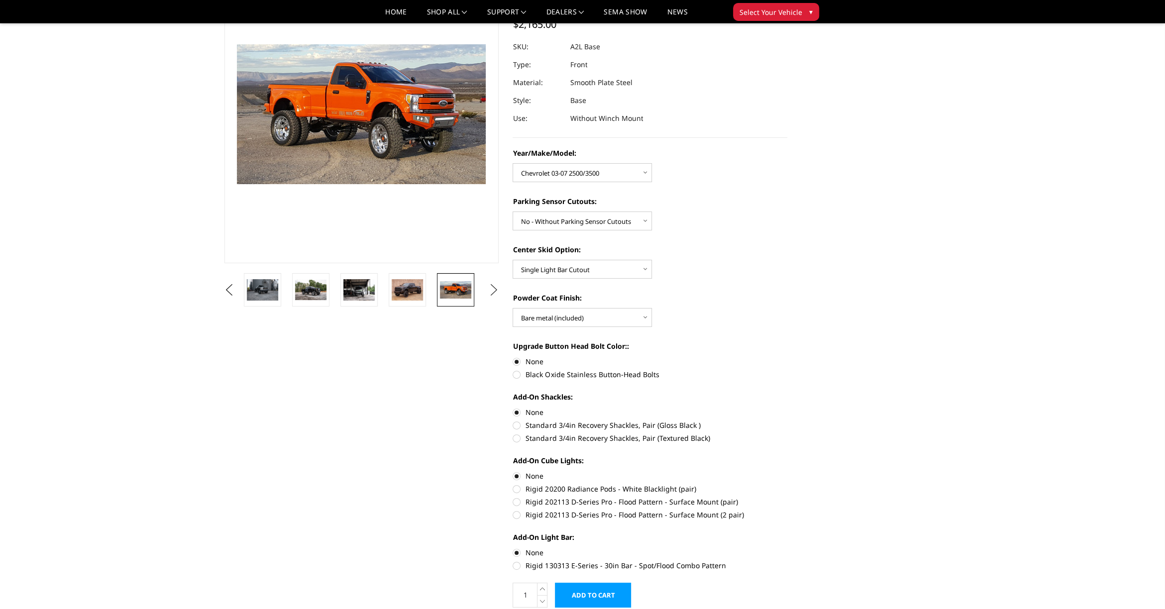
click at [493, 289] on button "Next" at bounding box center [493, 290] width 15 height 15
click at [492, 289] on button "Next" at bounding box center [493, 290] width 15 height 15
click at [490, 290] on button "Next" at bounding box center [493, 290] width 15 height 15
click at [501, 291] on button "Next" at bounding box center [493, 290] width 15 height 15
click at [493, 292] on button "Next" at bounding box center [493, 290] width 15 height 15
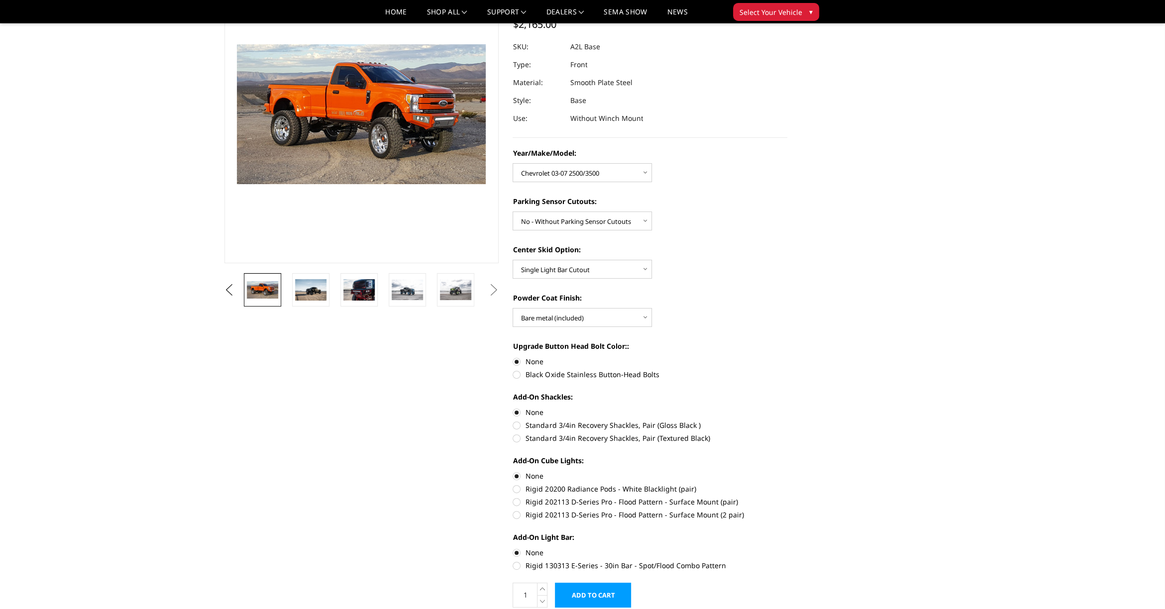
click at [493, 292] on button "Next" at bounding box center [493, 290] width 15 height 15
click at [492, 291] on button "Next" at bounding box center [493, 290] width 15 height 15
click at [454, 292] on img at bounding box center [455, 290] width 31 height 21
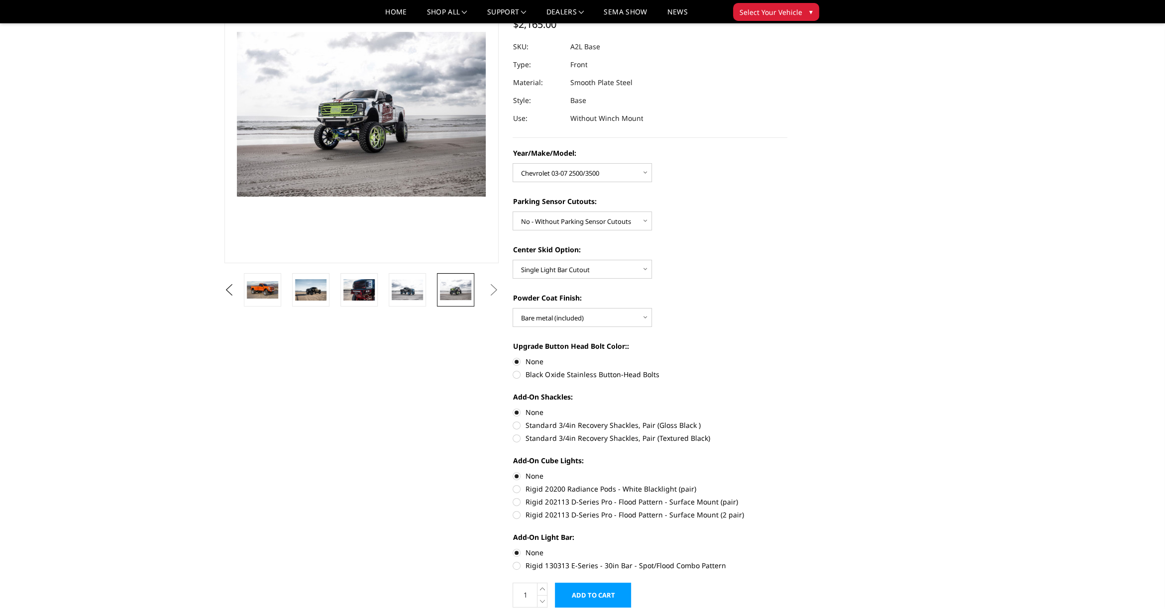
scroll to position [73, 0]
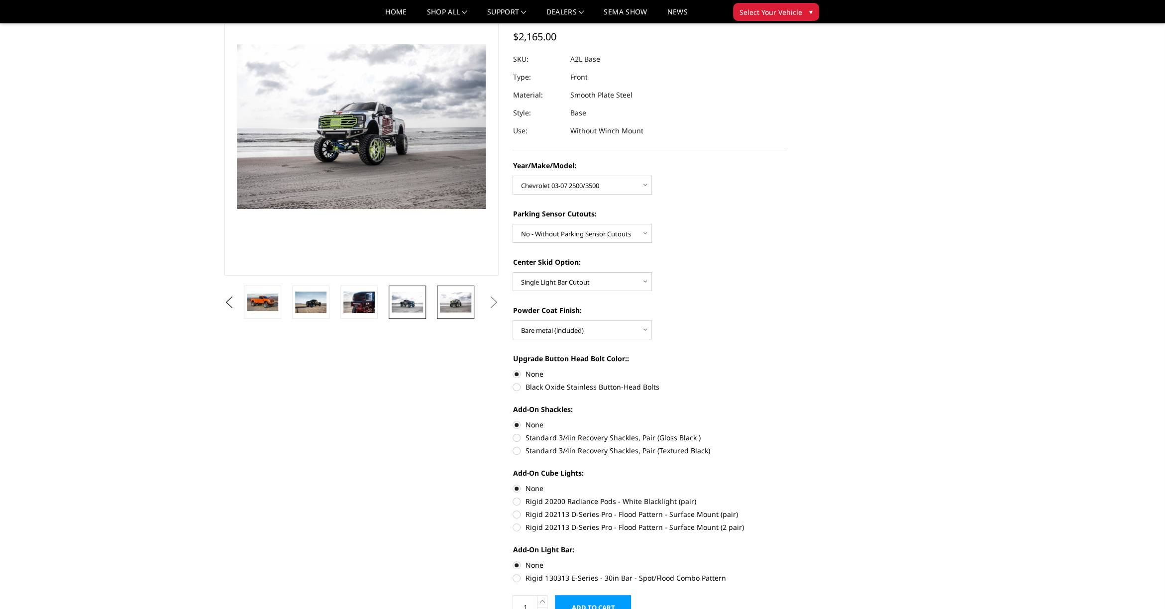
click at [423, 307] on link at bounding box center [407, 302] width 37 height 33
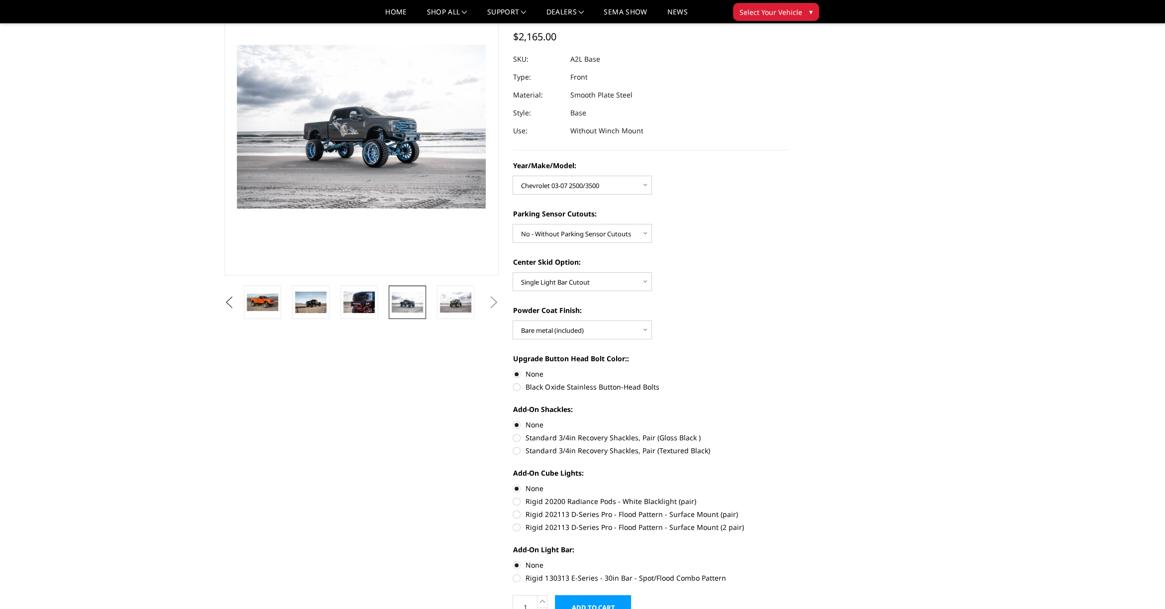
click at [222, 305] on button "Previous" at bounding box center [229, 302] width 15 height 15
click at [229, 298] on button "Previous" at bounding box center [229, 302] width 15 height 15
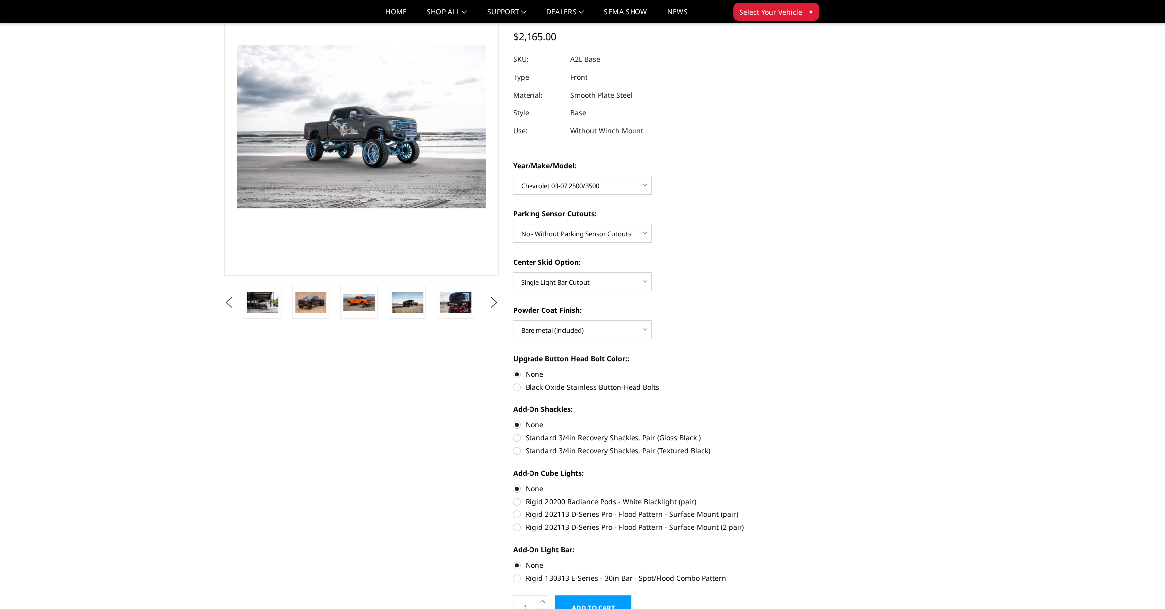
click at [229, 298] on button "Previous" at bounding box center [229, 302] width 15 height 15
click at [230, 297] on button "Previous" at bounding box center [229, 302] width 15 height 15
click at [231, 297] on button "Previous" at bounding box center [229, 302] width 15 height 15
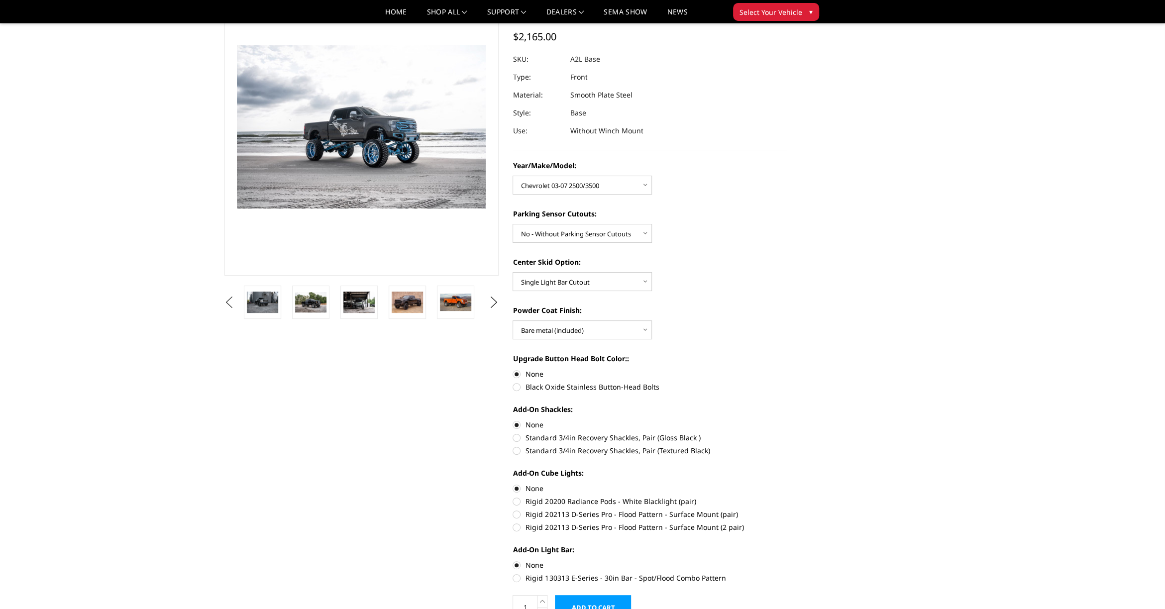
drag, startPoint x: 231, startPoint y: 298, endPoint x: 224, endPoint y: 302, distance: 8.3
click at [227, 300] on button "Previous" at bounding box center [229, 302] width 15 height 15
click at [224, 302] on button "Previous" at bounding box center [229, 302] width 15 height 15
click at [229, 302] on button "Previous" at bounding box center [229, 302] width 15 height 15
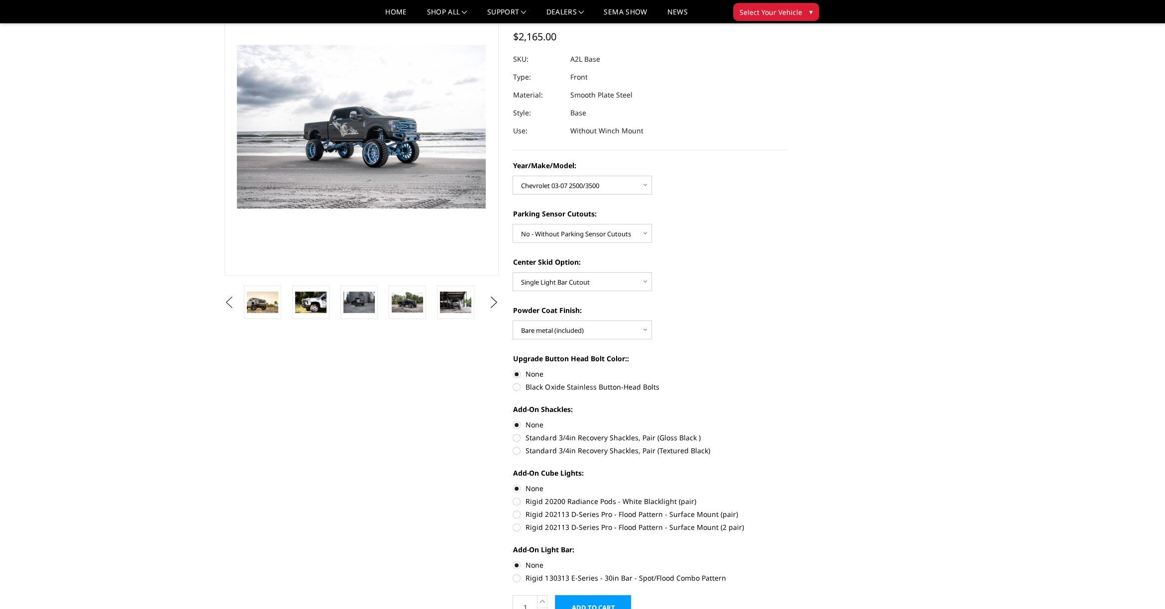
click at [230, 303] on button "Previous" at bounding box center [229, 302] width 15 height 15
click at [229, 305] on button "Previous" at bounding box center [229, 302] width 15 height 15
click at [232, 304] on button "Previous" at bounding box center [229, 302] width 15 height 15
click at [233, 304] on button "Previous" at bounding box center [229, 302] width 15 height 15
click at [232, 302] on button "Previous" at bounding box center [229, 302] width 15 height 15
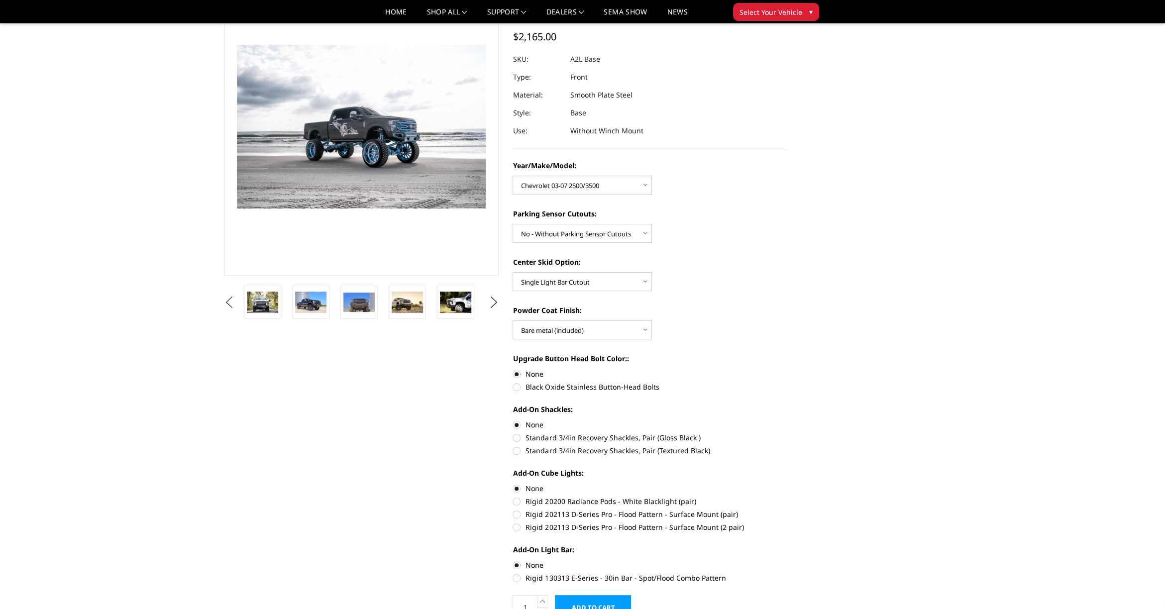
click at [226, 303] on button "Previous" at bounding box center [229, 302] width 15 height 15
click at [230, 299] on button "Previous" at bounding box center [229, 302] width 15 height 15
click at [229, 300] on button "Previous" at bounding box center [229, 302] width 15 height 15
click at [306, 302] on img at bounding box center [310, 302] width 31 height 14
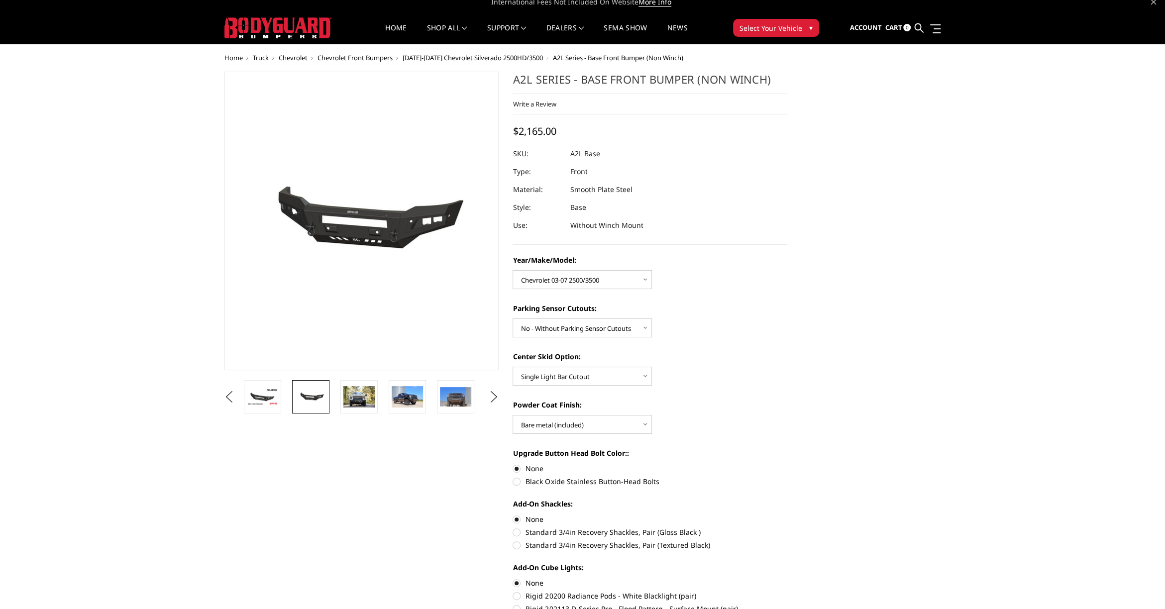
scroll to position [0, 0]
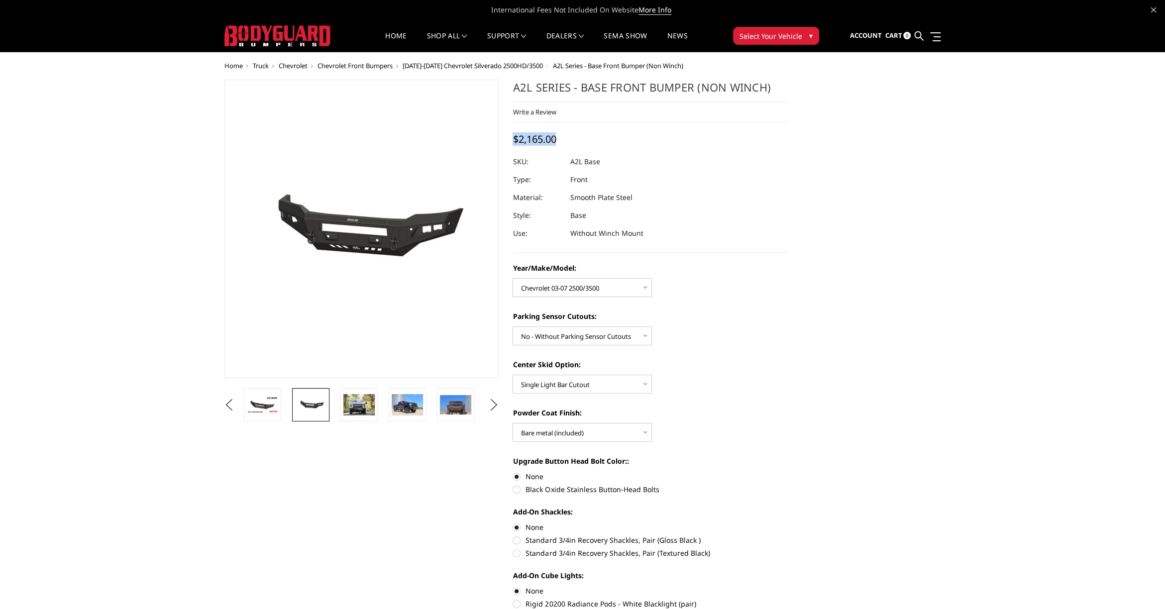
drag, startPoint x: 510, startPoint y: 138, endPoint x: 615, endPoint y: 145, distance: 105.3
click at [615, 145] on section "A2L Series - Base Front Bumper (Non Winch) Write a Review Write a Review × A2L …" at bounding box center [650, 407] width 289 height 654
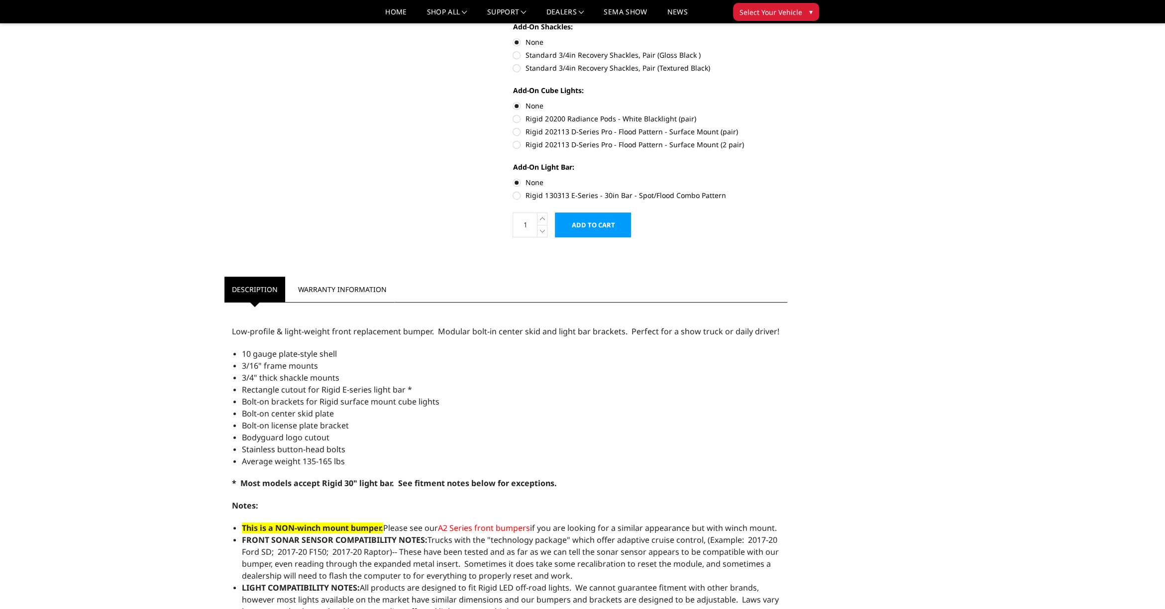
scroll to position [398, 0]
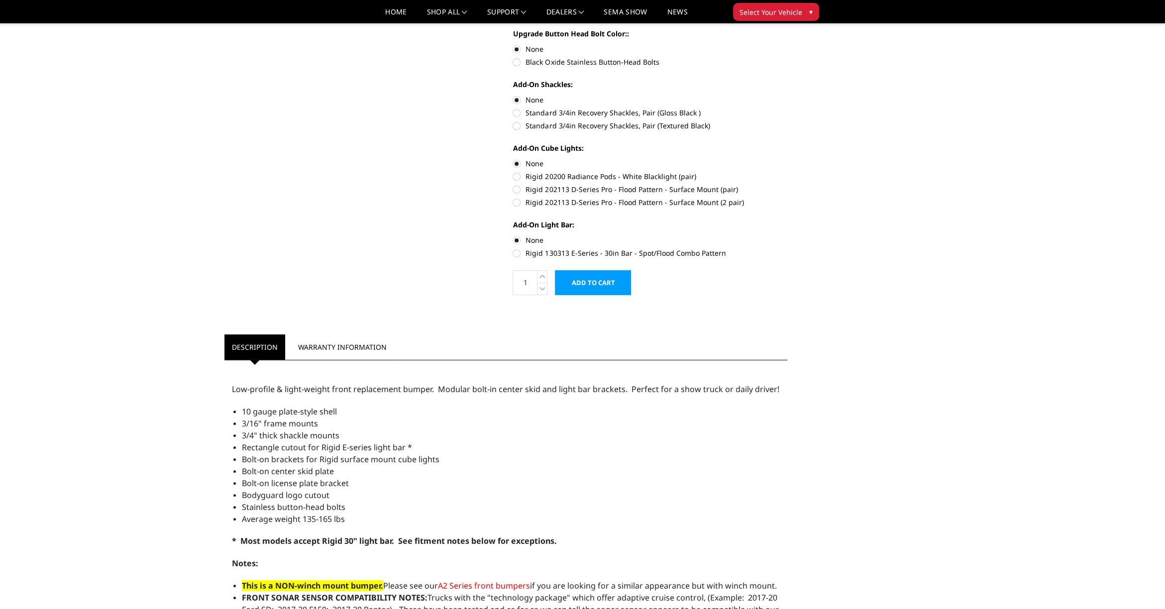
click at [515, 199] on label "Rigid 202113 D-Series Pro - Flood Pattern - Surface Mount (2 pair)" at bounding box center [650, 202] width 275 height 10
click at [788, 185] on input "Rigid 202113 D-Series Pro - Flood Pattern - Surface Mount (2 pair)" at bounding box center [788, 184] width 0 height 0
radio input "true"
click at [518, 252] on label "Rigid 130313 E-Series - 30in Bar - Spot/Flood Combo Pattern" at bounding box center [650, 253] width 275 height 10
click at [788, 235] on input "Rigid 130313 E-Series - 30in Bar - Spot/Flood Combo Pattern" at bounding box center [788, 235] width 0 height 0
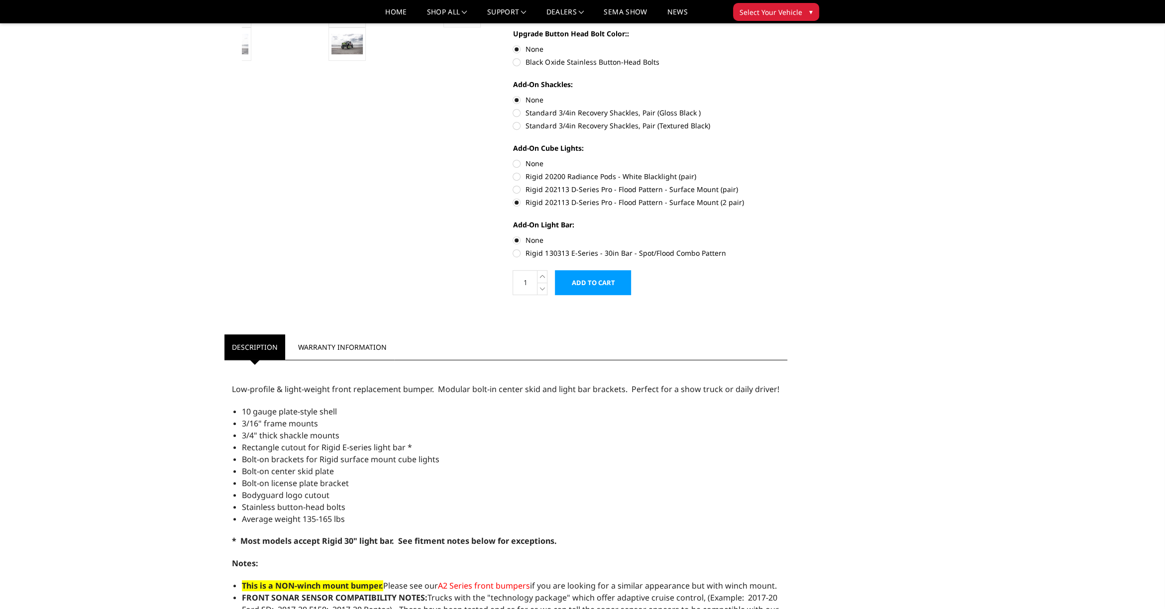
radio input "true"
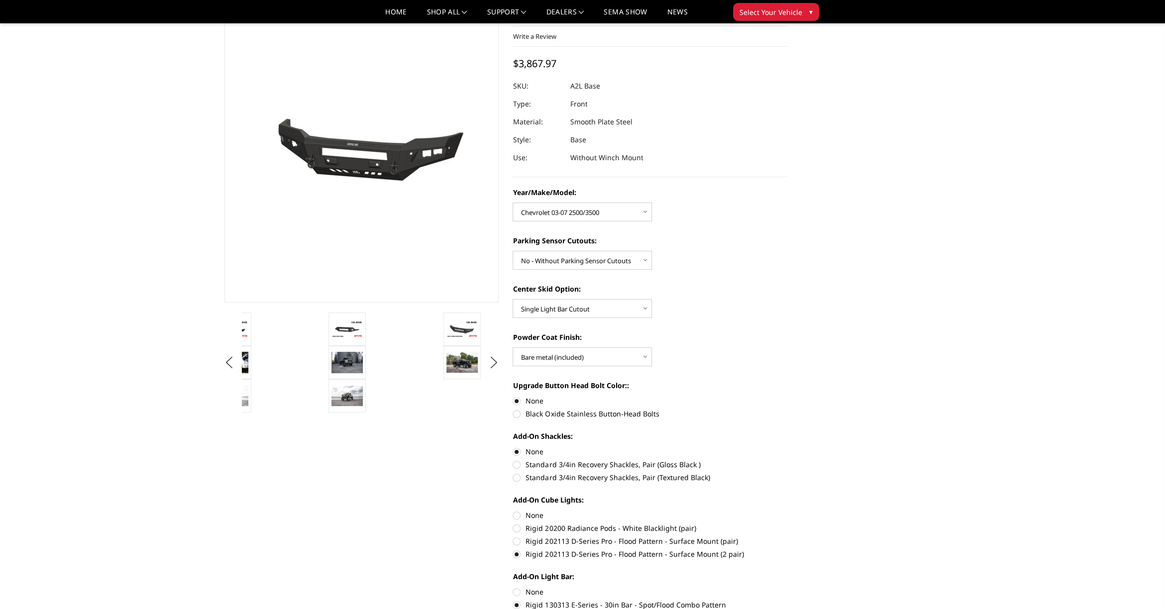
scroll to position [0, 0]
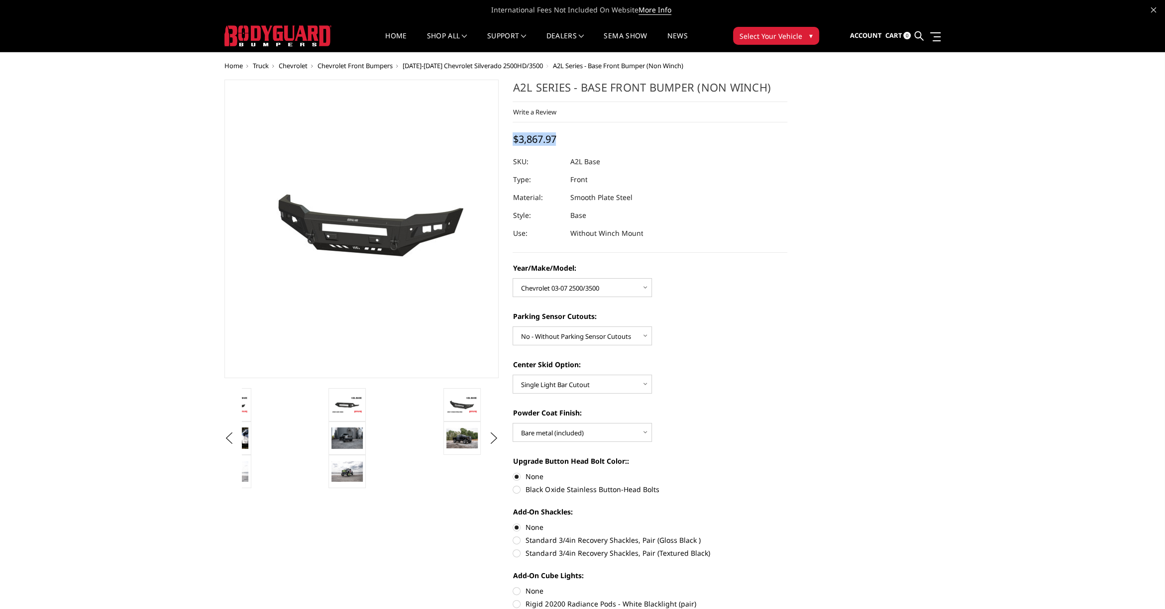
drag, startPoint x: 512, startPoint y: 141, endPoint x: 851, endPoint y: 156, distance: 339.4
click at [762, 155] on section "A2L Series - Base Front Bumper (Non Winch) Write a Review Write a Review × A2L …" at bounding box center [650, 407] width 289 height 654
click at [600, 204] on dd "Smooth Plate Steel" at bounding box center [601, 198] width 62 height 18
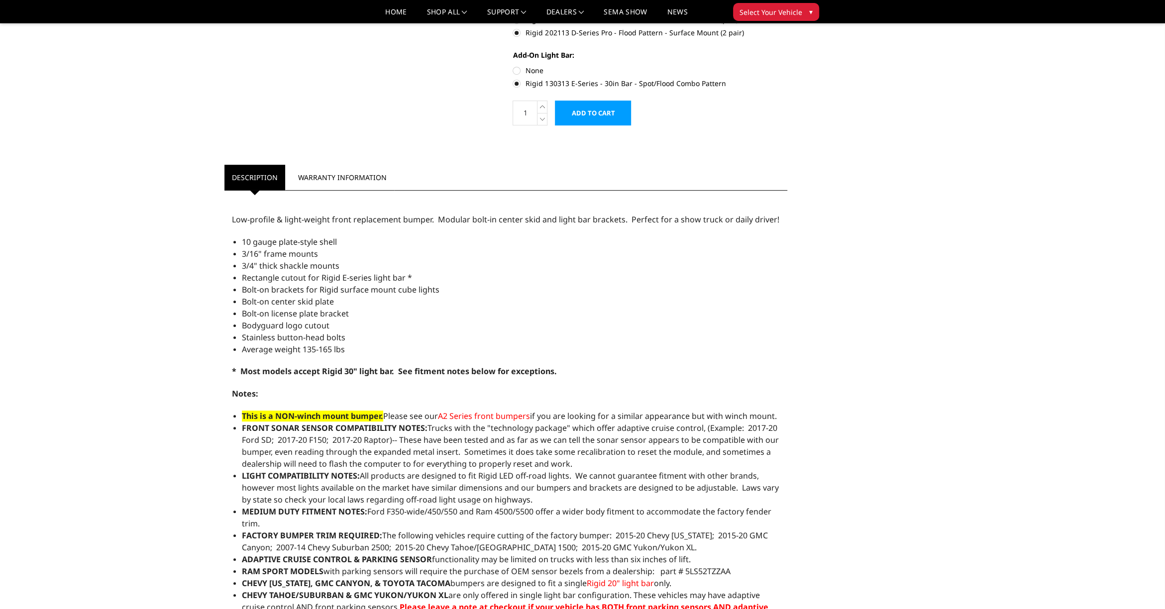
scroll to position [553, 0]
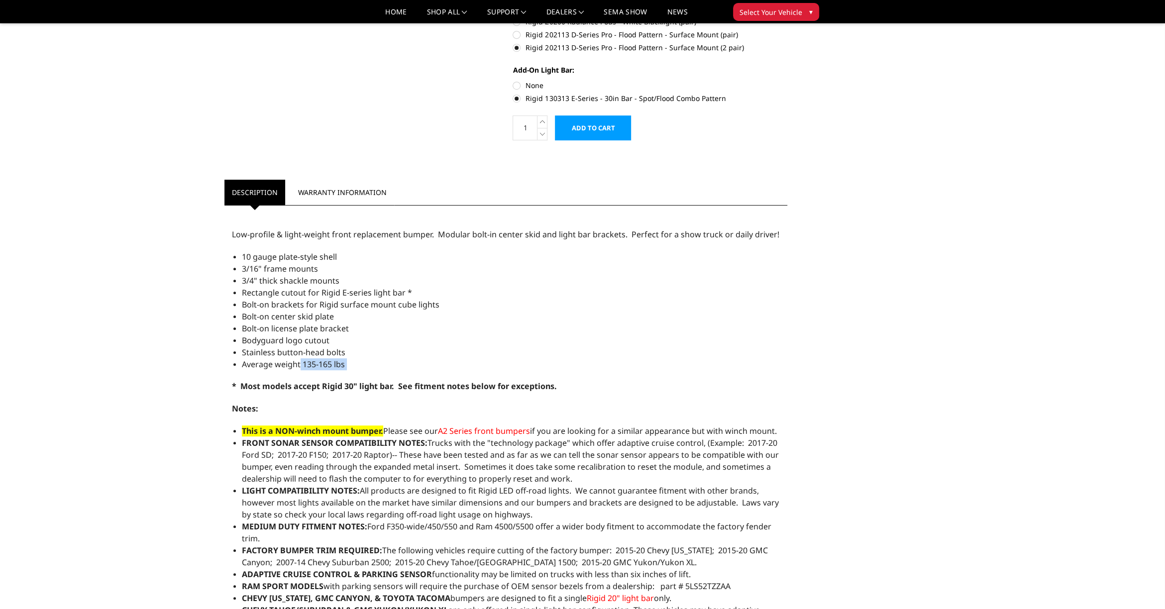
drag, startPoint x: 299, startPoint y: 365, endPoint x: 369, endPoint y: 353, distance: 71.2
click at [348, 360] on li "Average weight 135-165 lbs" at bounding box center [511, 364] width 539 height 12
click at [597, 330] on li "Bolt-on license plate bracket" at bounding box center [511, 329] width 539 height 12
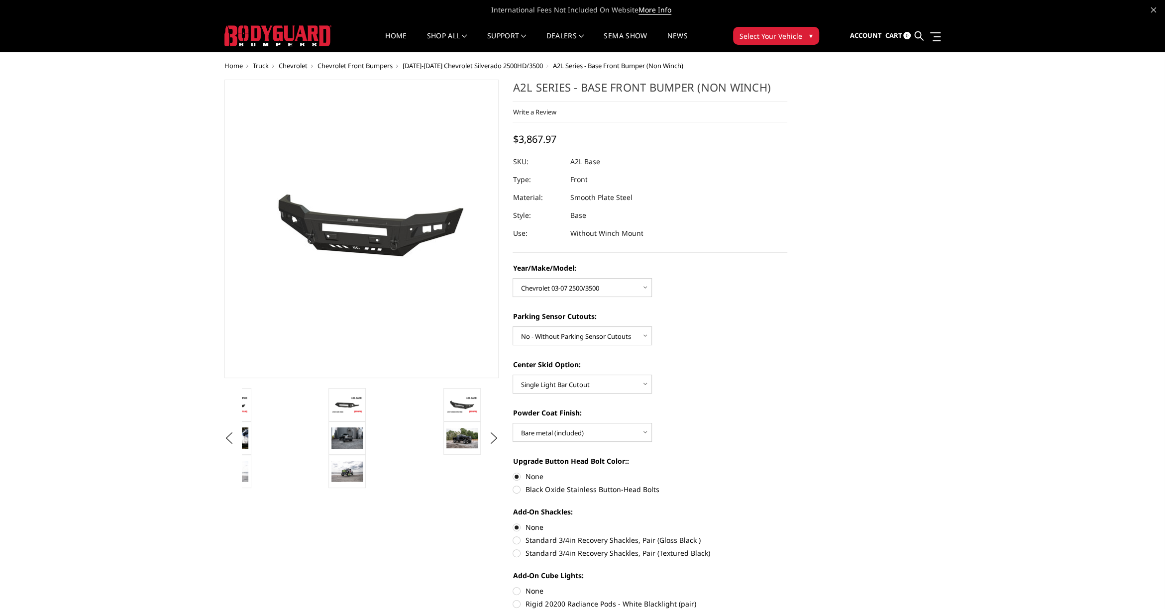
scroll to position [0, 0]
click at [349, 408] on img at bounding box center [347, 404] width 31 height 17
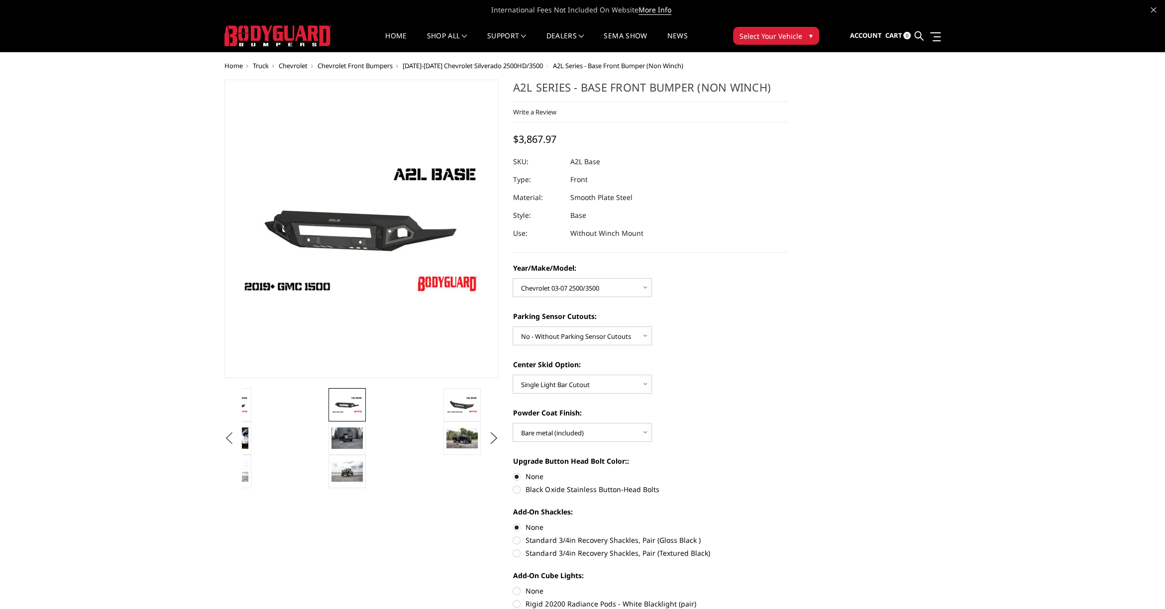
click at [228, 440] on button "Previous" at bounding box center [229, 438] width 15 height 15
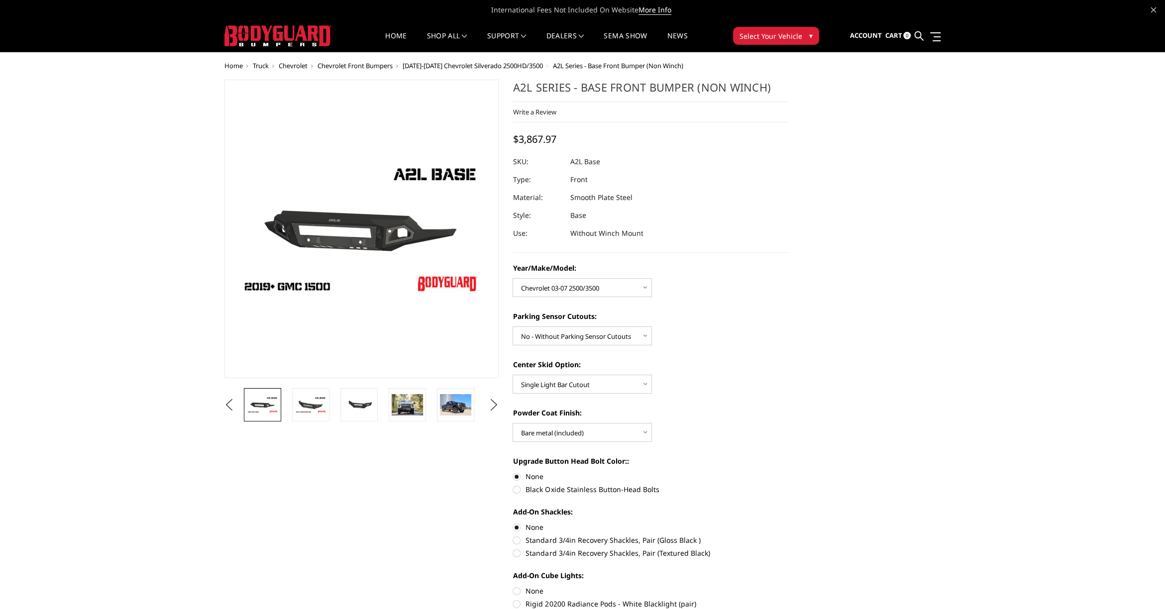
click at [268, 413] on img at bounding box center [262, 404] width 31 height 17
click at [227, 410] on button "Previous" at bounding box center [229, 405] width 15 height 15
click at [229, 408] on button "Previous" at bounding box center [229, 405] width 15 height 15
click at [230, 409] on button "Previous" at bounding box center [229, 405] width 15 height 15
click at [268, 400] on img at bounding box center [262, 404] width 31 height 17
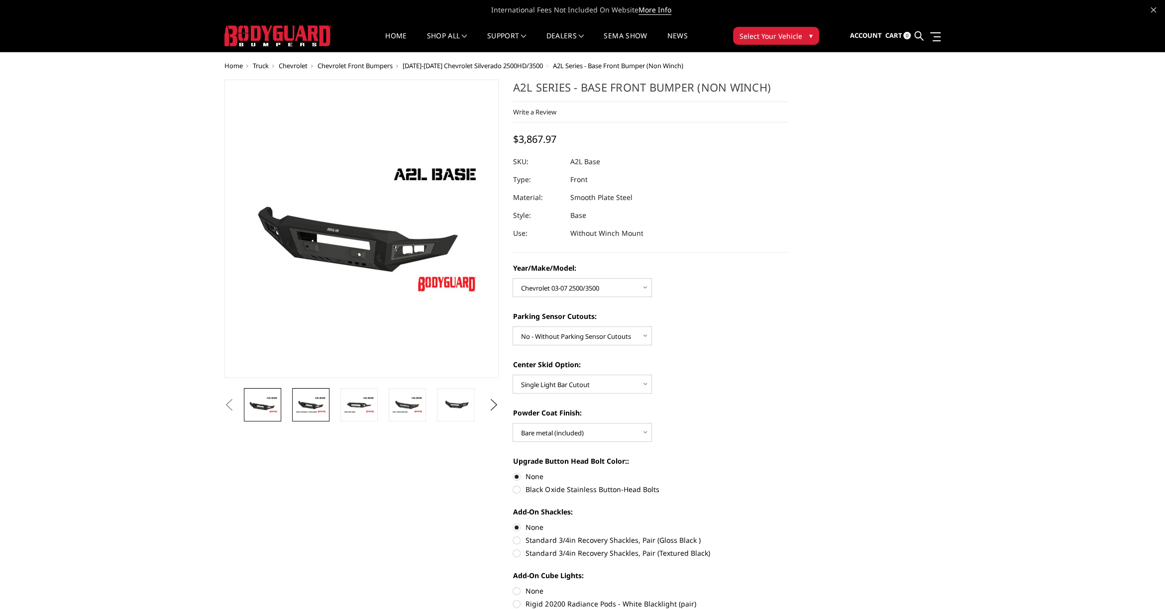
click at [311, 394] on link at bounding box center [310, 404] width 37 height 33
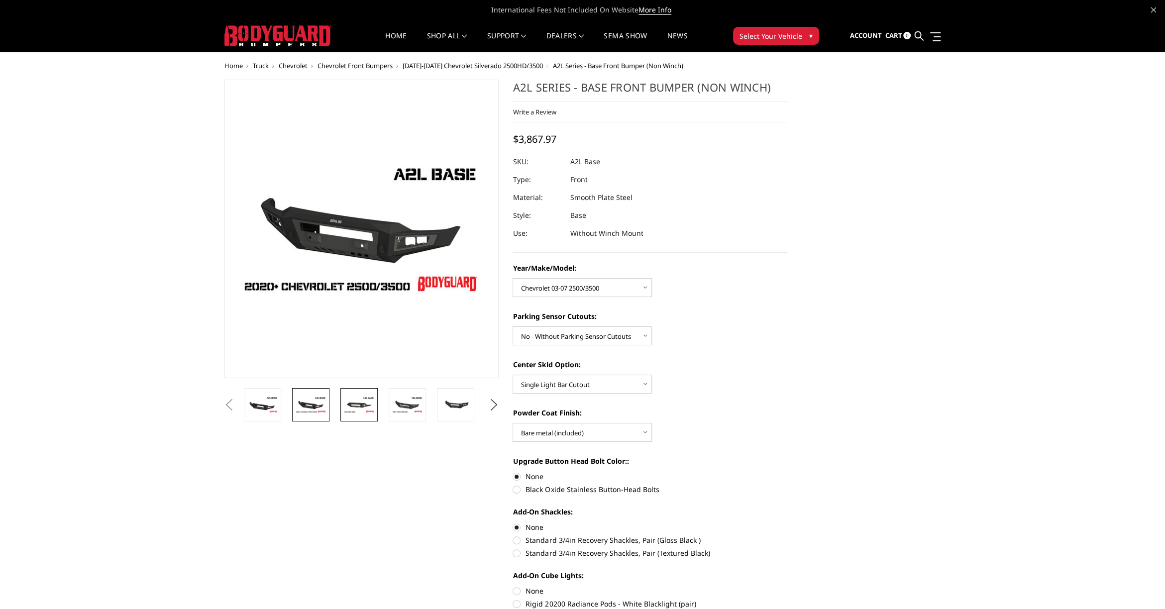
click at [354, 401] on img at bounding box center [359, 404] width 31 height 17
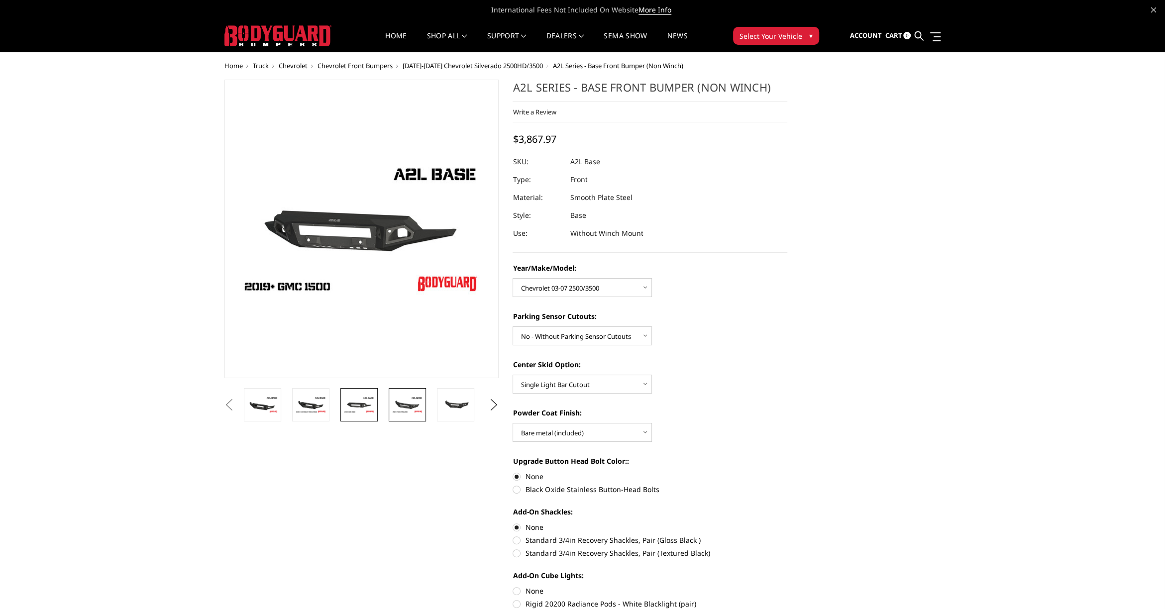
click at [397, 408] on img at bounding box center [407, 404] width 31 height 17
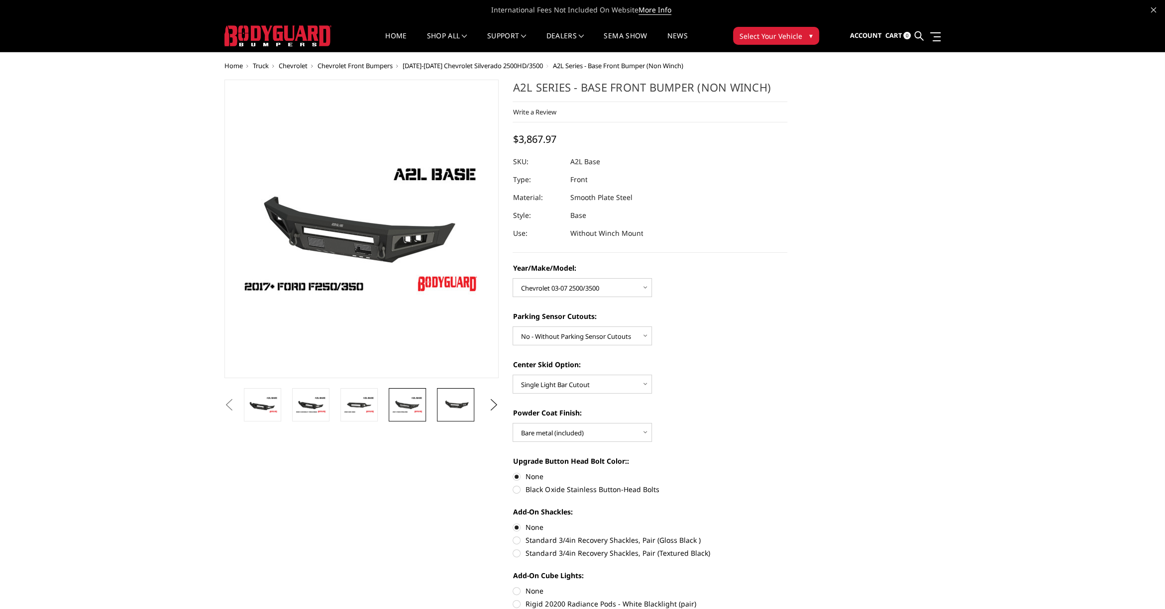
click at [458, 407] on img at bounding box center [455, 405] width 31 height 14
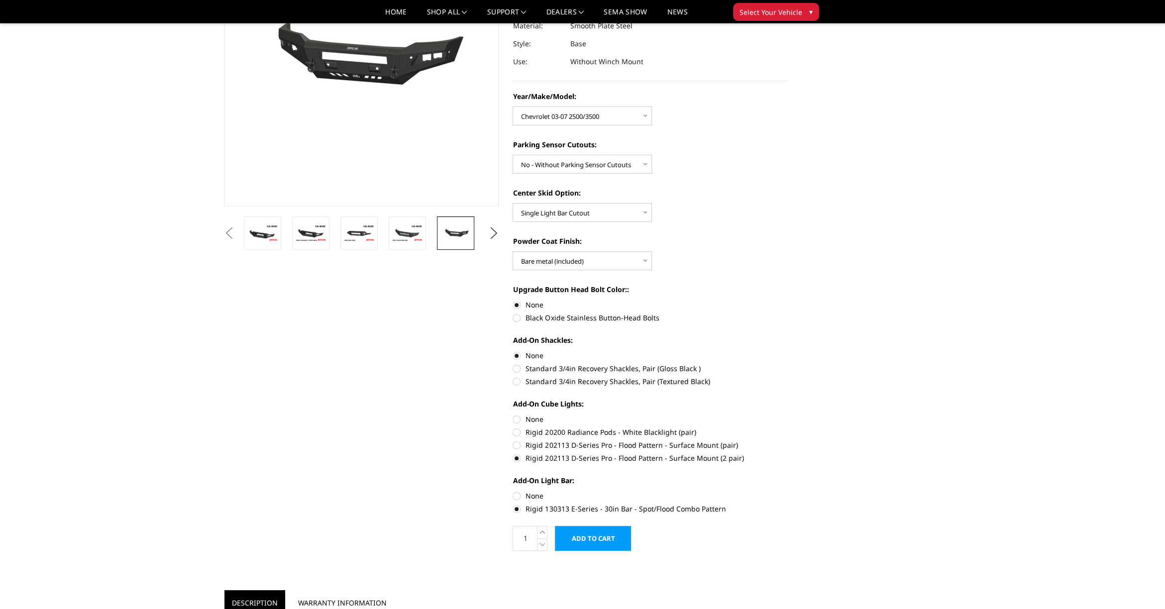
scroll to position [199, 0]
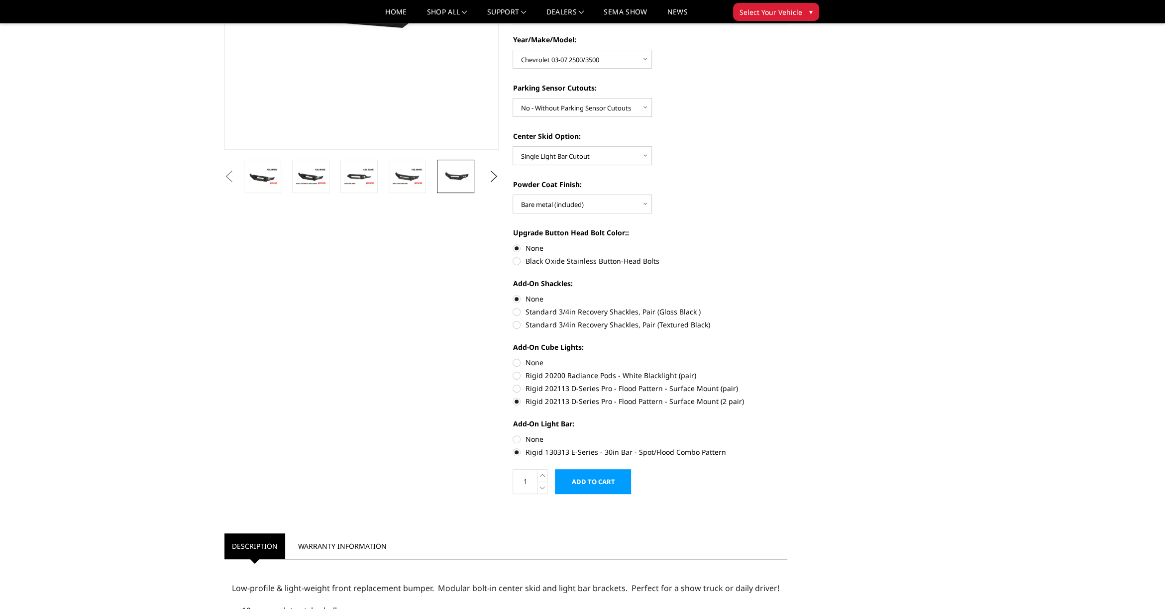
click at [516, 363] on label "None" at bounding box center [650, 362] width 275 height 10
click at [513, 358] on input "None" at bounding box center [513, 357] width 0 height 0
radio input "true"
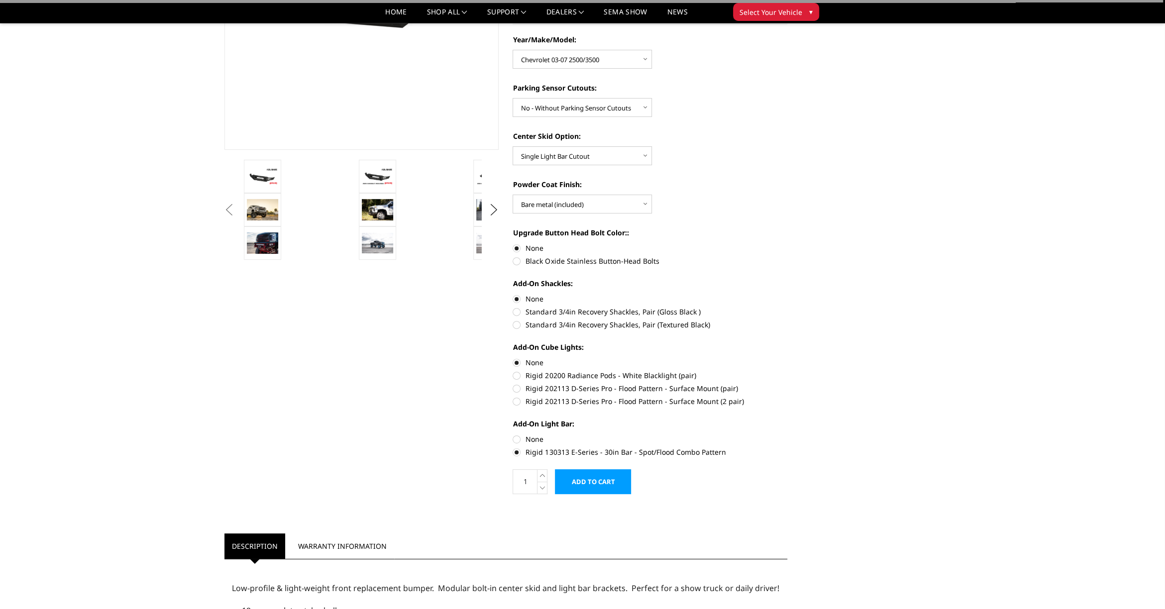
click at [513, 437] on label "None" at bounding box center [650, 439] width 275 height 10
click at [513, 435] on input "None" at bounding box center [513, 434] width 0 height 0
radio input "true"
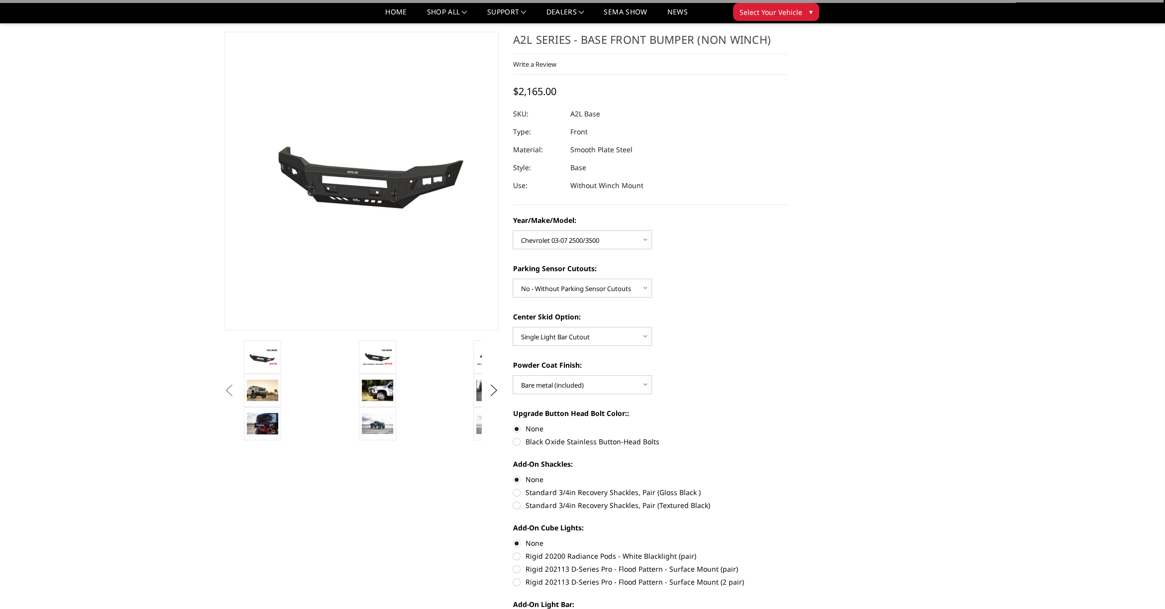
scroll to position [0, 0]
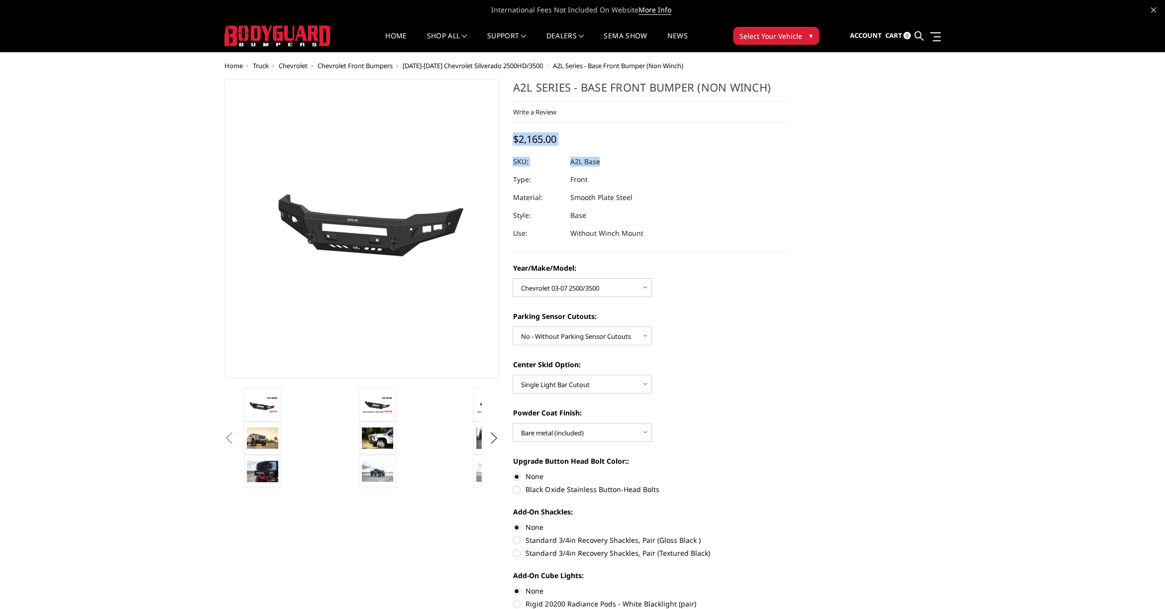
drag, startPoint x: 514, startPoint y: 140, endPoint x: 973, endPoint y: 208, distance: 463.5
drag, startPoint x: 839, startPoint y: 306, endPoint x: 847, endPoint y: 308, distance: 8.2
